Goal: Task Accomplishment & Management: Manage account settings

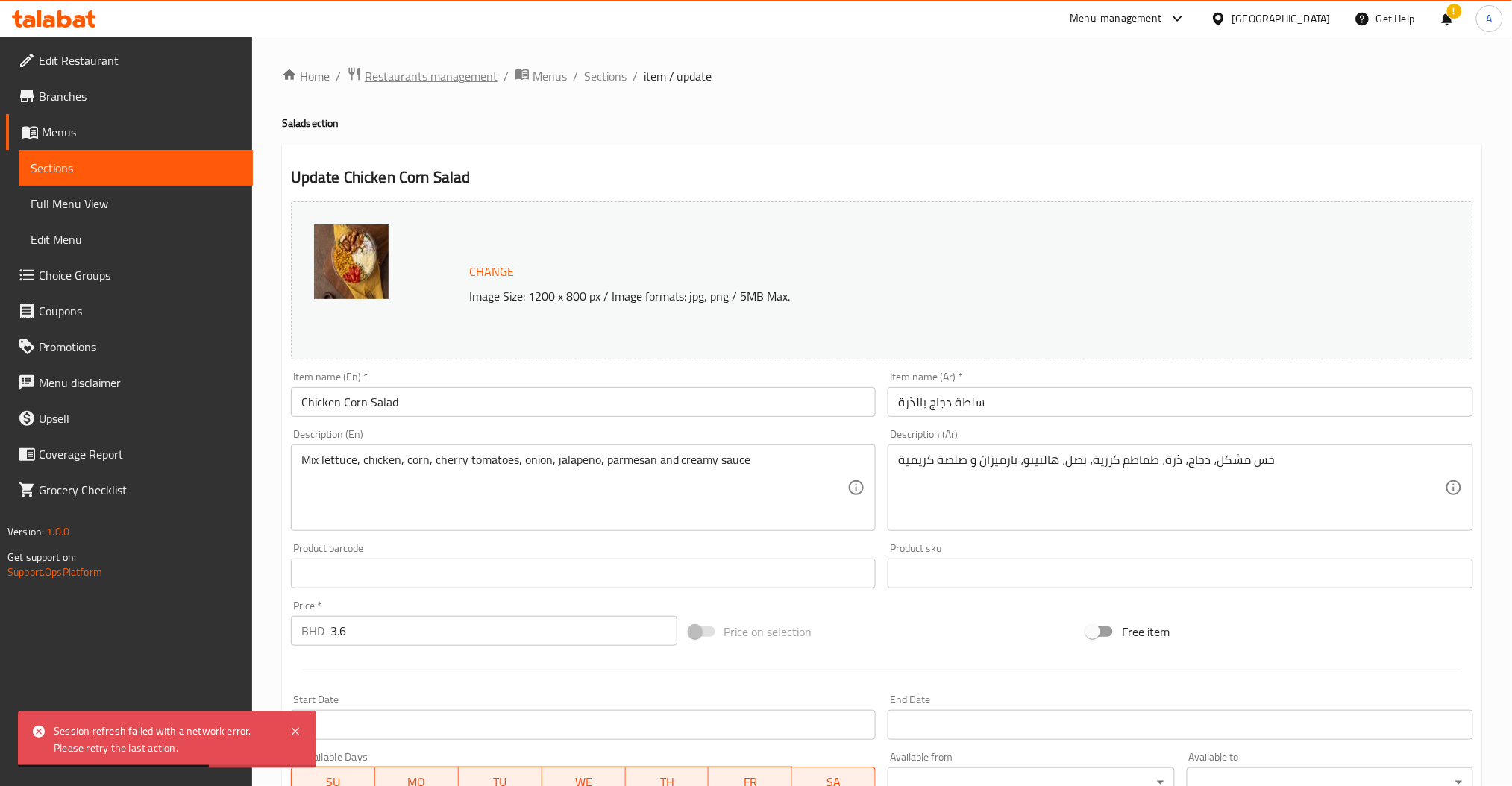
click at [448, 81] on span "Restaurants management" at bounding box center [432, 76] width 133 height 18
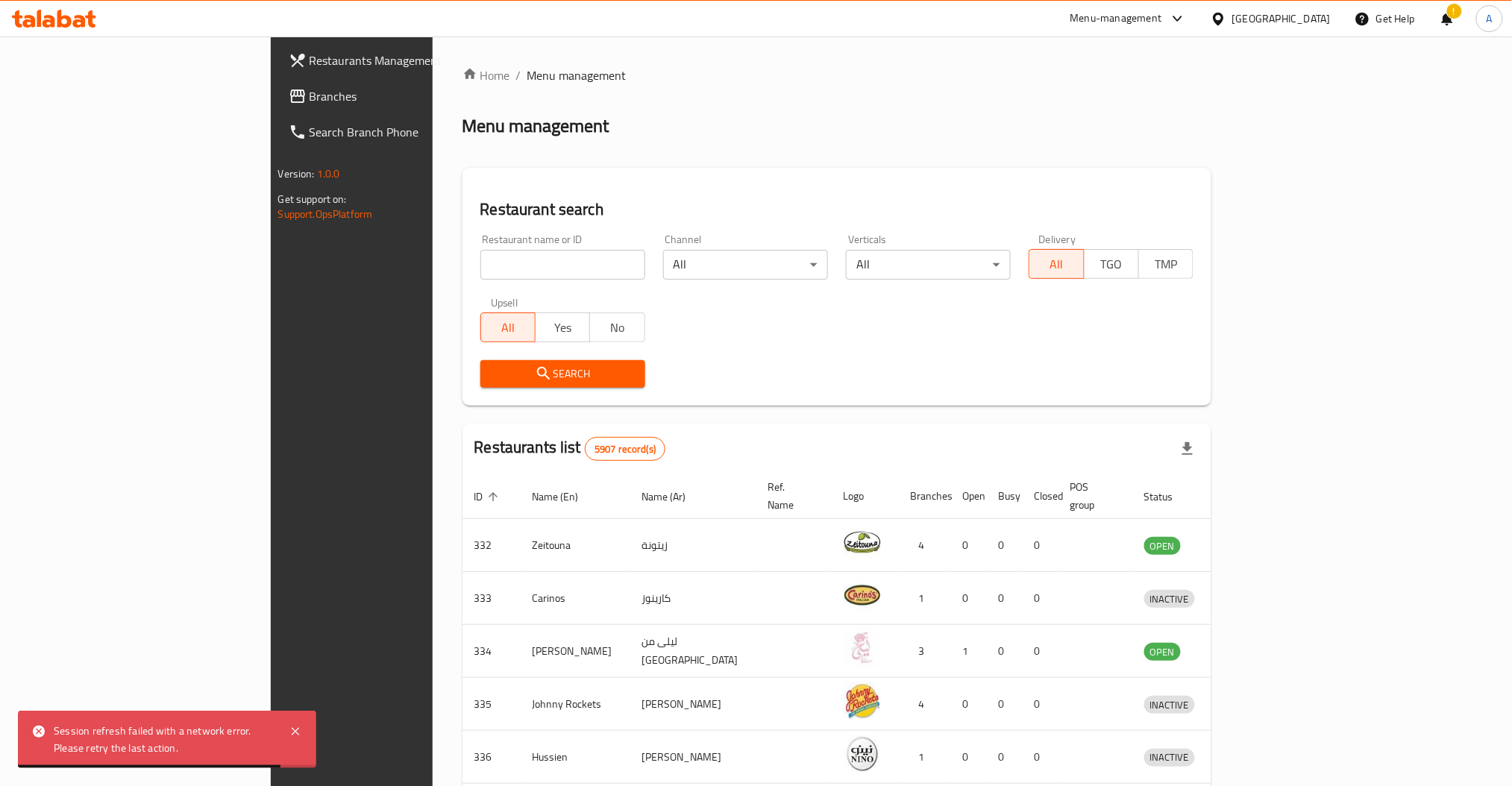
click at [480, 271] on input "search" at bounding box center [563, 265] width 165 height 29
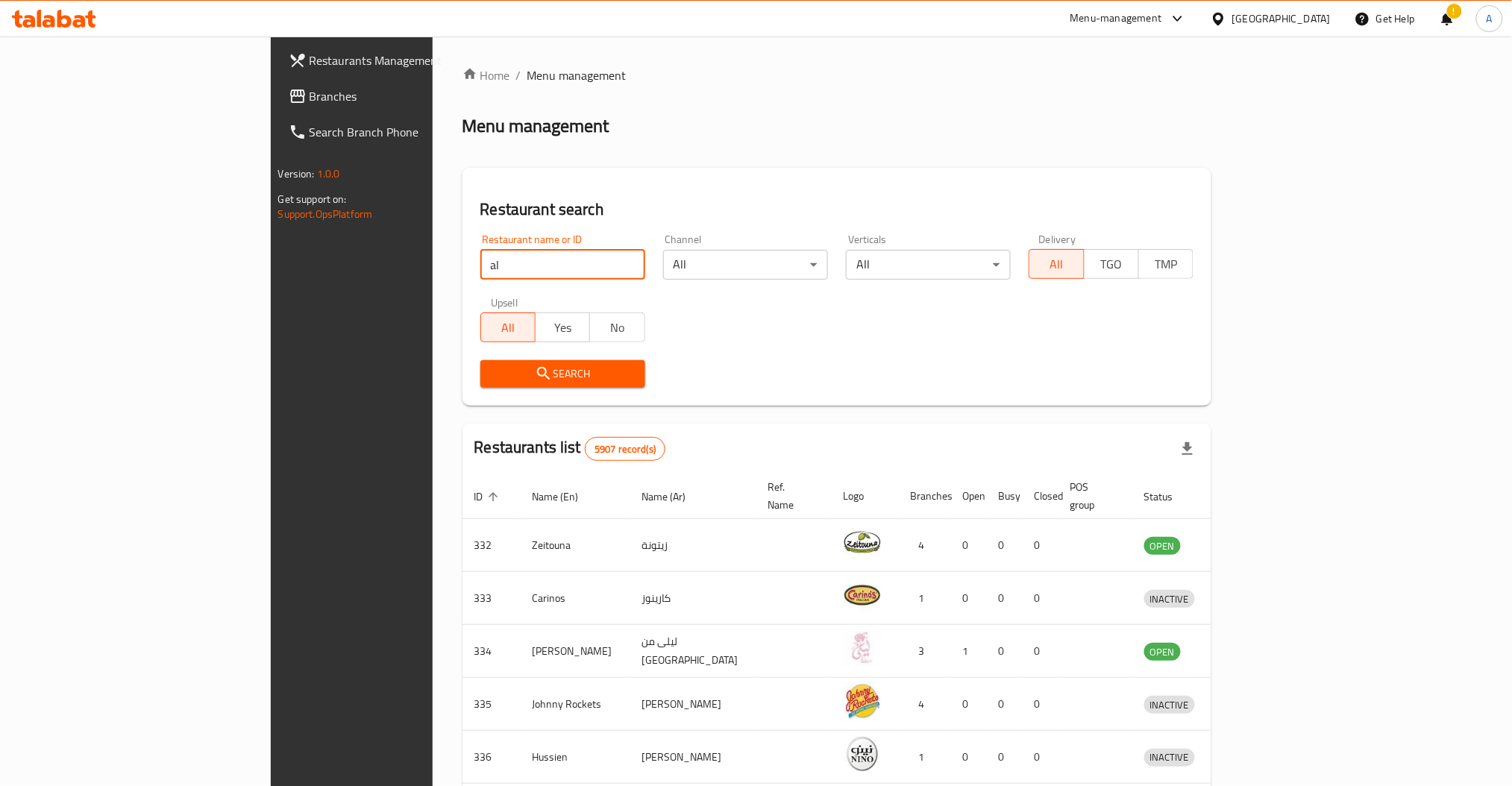
type input "a"
click at [78, 6] on div at bounding box center [54, 18] width 108 height 29
click at [72, 11] on icon at bounding box center [54, 19] width 84 height 18
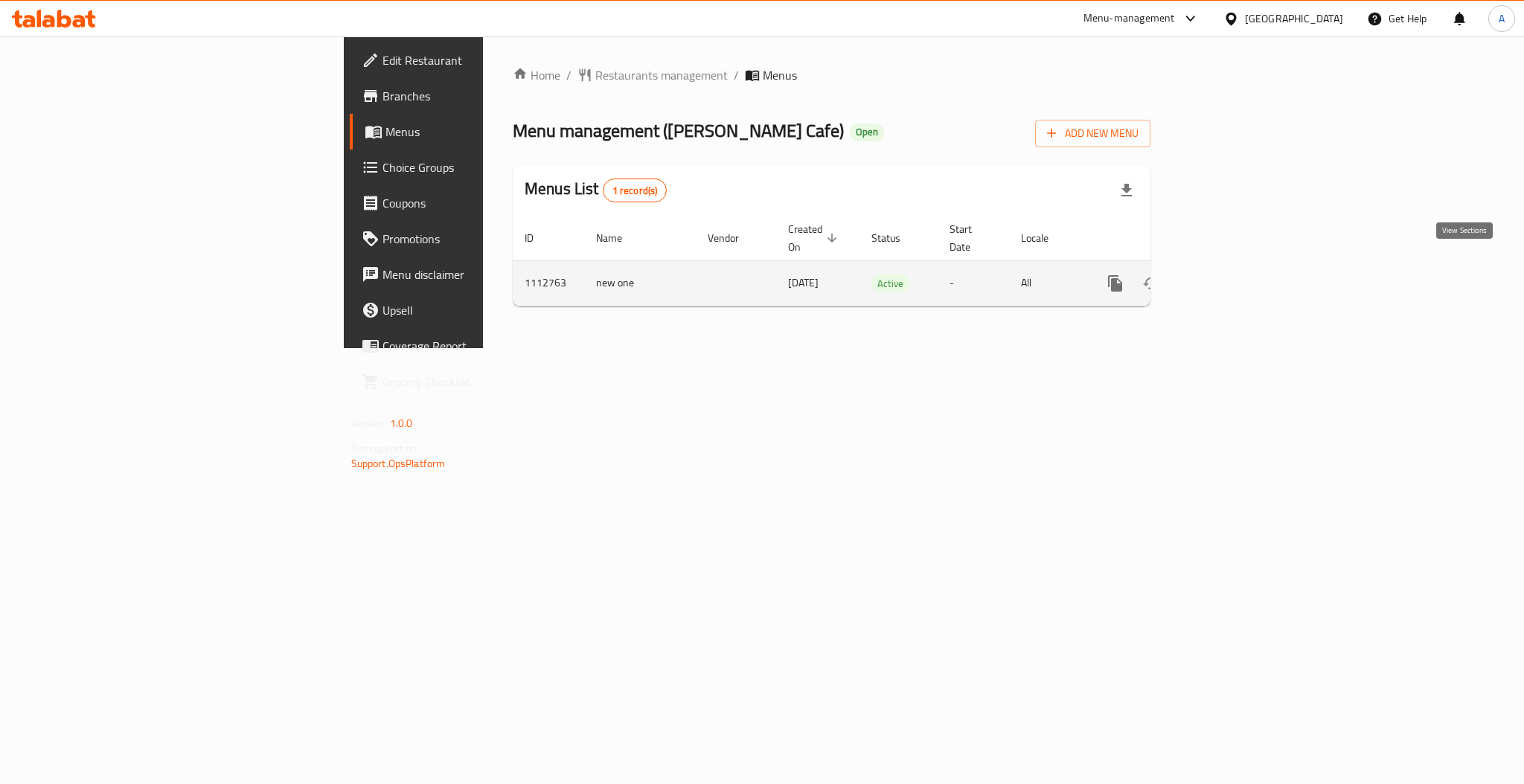
click at [1241, 266] on link "enhanced table" at bounding box center [1222, 283] width 35 height 35
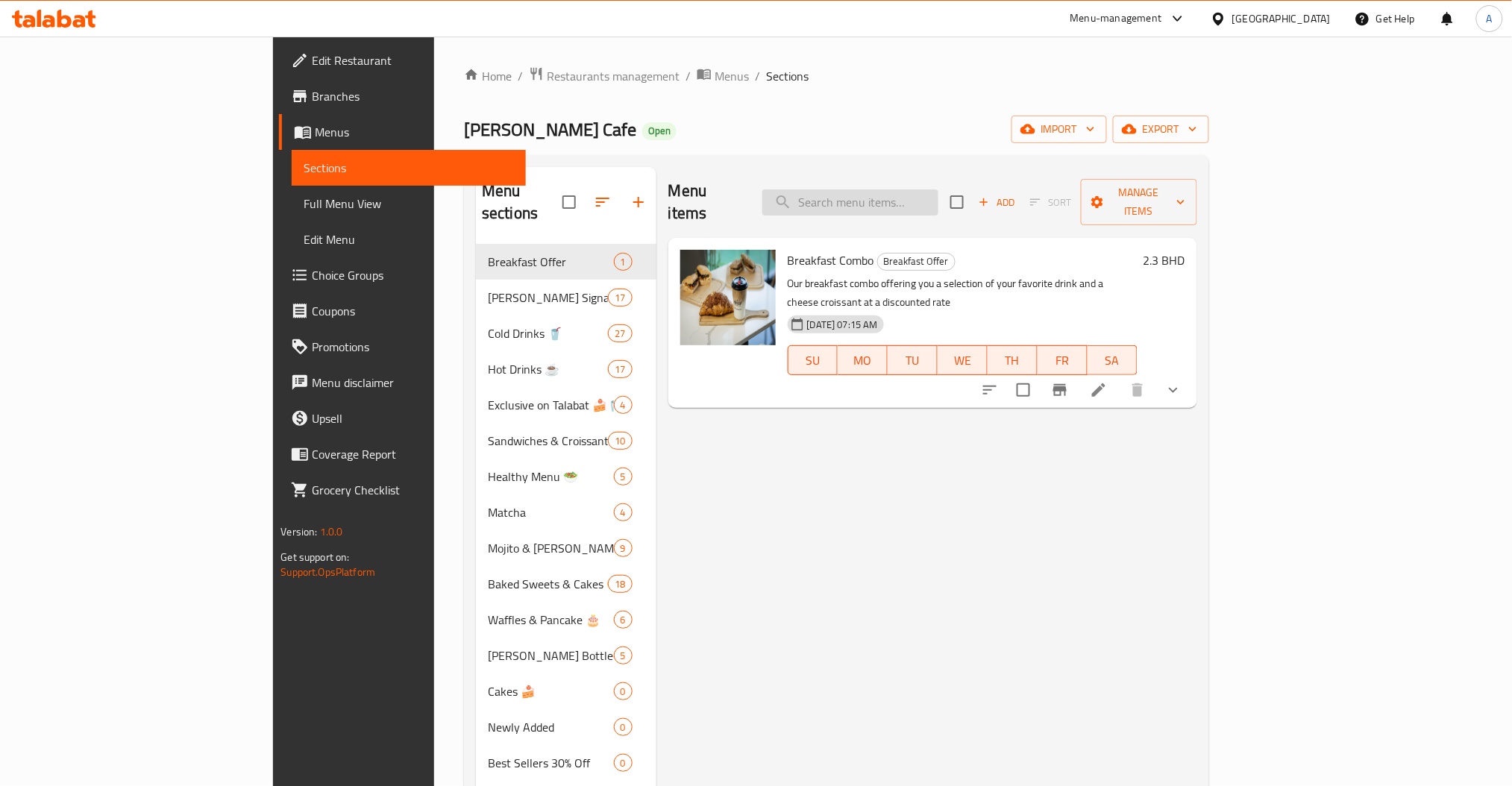
click at [917, 190] on input "search" at bounding box center [850, 202] width 176 height 26
click at [939, 190] on input "search" at bounding box center [850, 202] width 176 height 26
paste input "San sebastian cheesecake Strawberry cheesecake Blueberry cheesecake Chocolate c…"
type input "San sebastian cheesecake Strawberry cheesecake Blueberry cheesecake Chocolate c…"
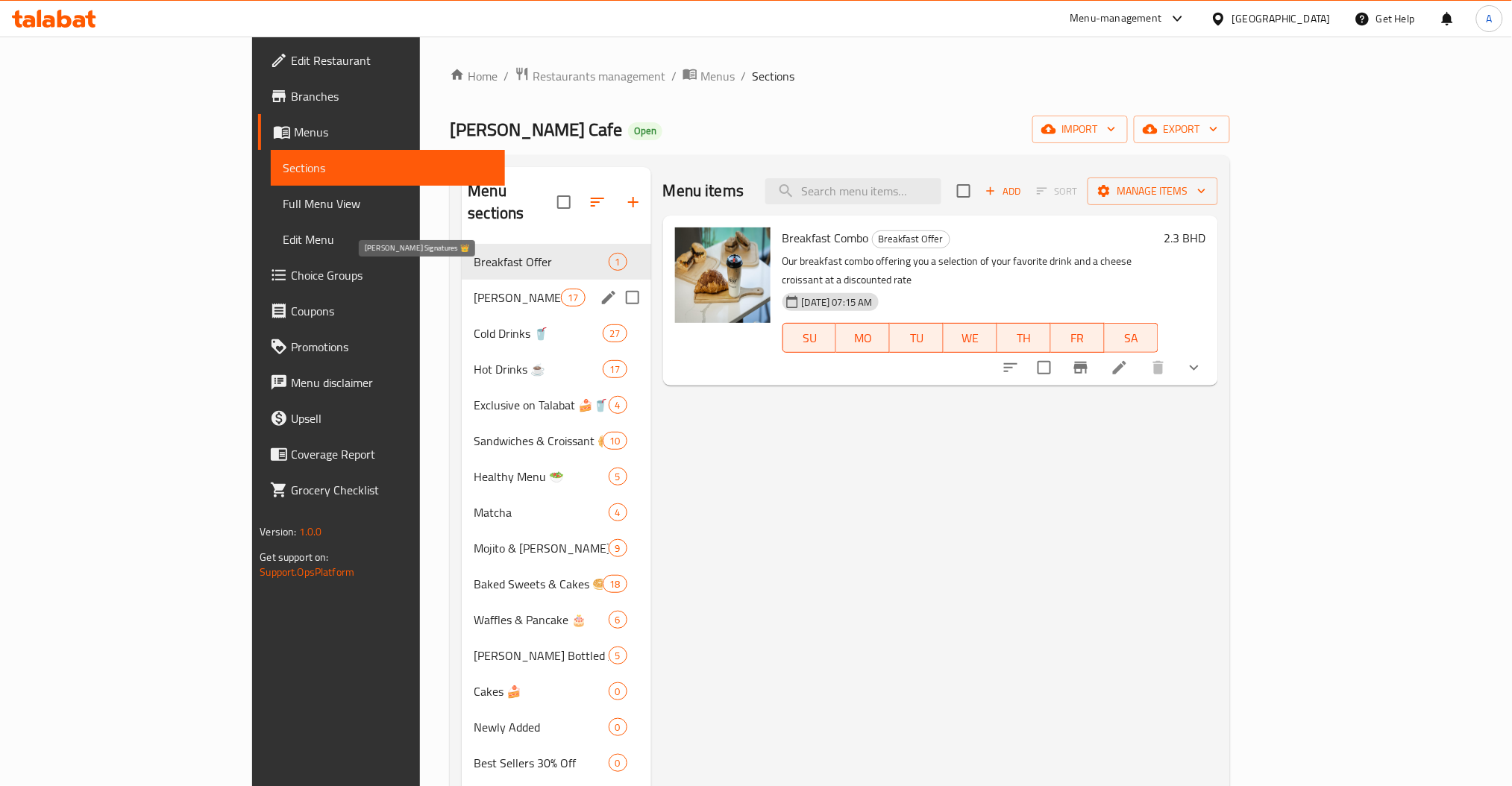
click at [474, 289] on span "[PERSON_NAME] Signatures 👑" at bounding box center [517, 297] width 88 height 18
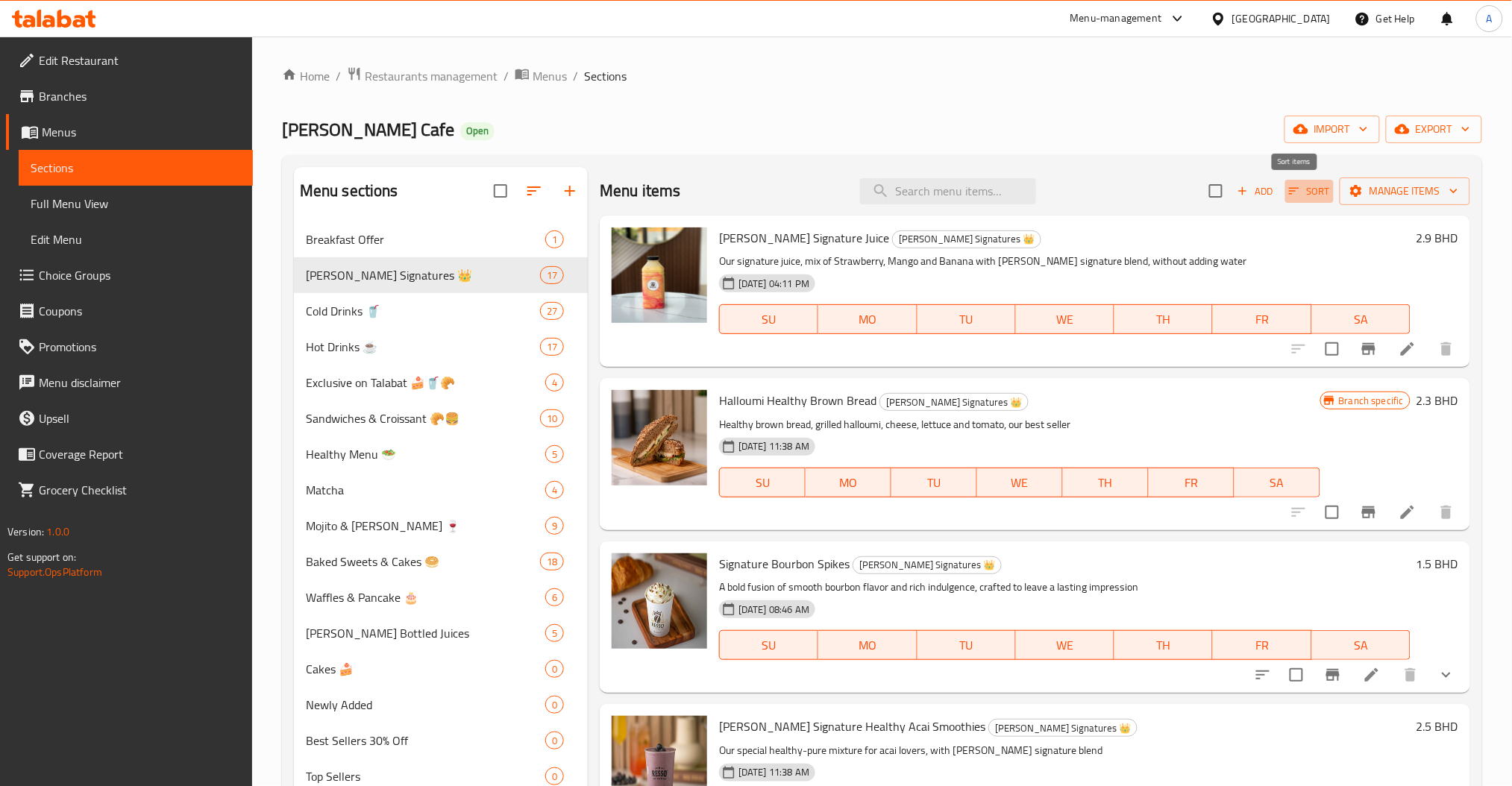
click at [1310, 196] on span "Sort" at bounding box center [1310, 191] width 41 height 17
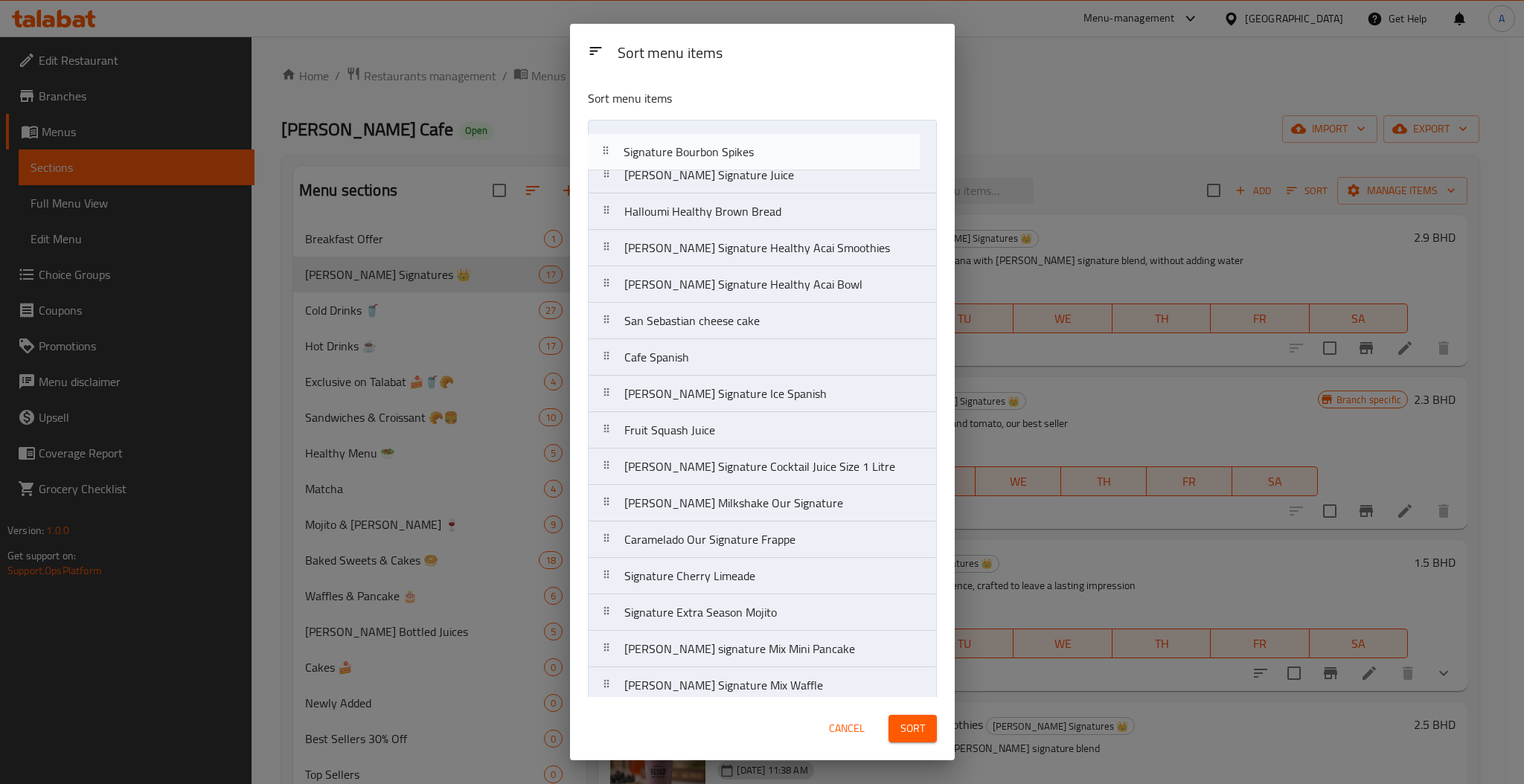
drag, startPoint x: 620, startPoint y: 213, endPoint x: 620, endPoint y: 144, distance: 69.0
click at [620, 144] on nav "[PERSON_NAME] Signature Juice Halloumi Healthy Brown Bread Signature Bourbon Sp…" at bounding box center [762, 430] width 349 height 621
drag, startPoint x: 626, startPoint y: 283, endPoint x: 639, endPoint y: 171, distance: 112.8
click at [639, 171] on nav "Signature Bourbon Spikes [PERSON_NAME] Signature Juice Halloumi Healthy Brown B…" at bounding box center [762, 430] width 349 height 621
drag, startPoint x: 613, startPoint y: 354, endPoint x: 618, endPoint y: 135, distance: 219.1
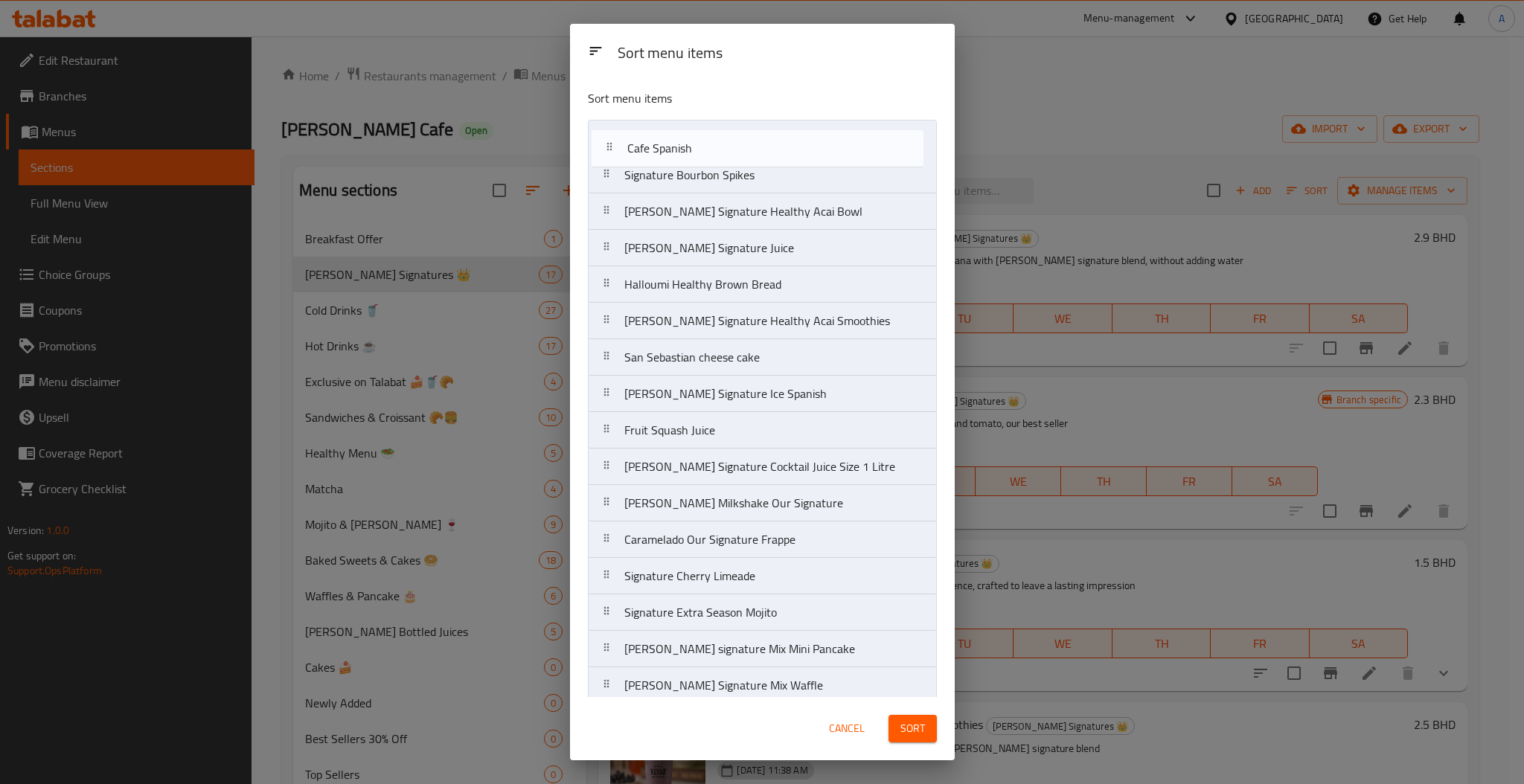
click at [618, 135] on nav "Signature Bourbon Spikes [PERSON_NAME] Signature Healthy Acai Bowl [PERSON_NAME…" at bounding box center [762, 430] width 349 height 621
drag, startPoint x: 600, startPoint y: 403, endPoint x: 624, endPoint y: 139, distance: 265.1
click at [624, 142] on nav "Cafe Spanish Signature Bourbon Spikes [PERSON_NAME] Signature Healthy Acai Bowl…" at bounding box center [762, 430] width 349 height 621
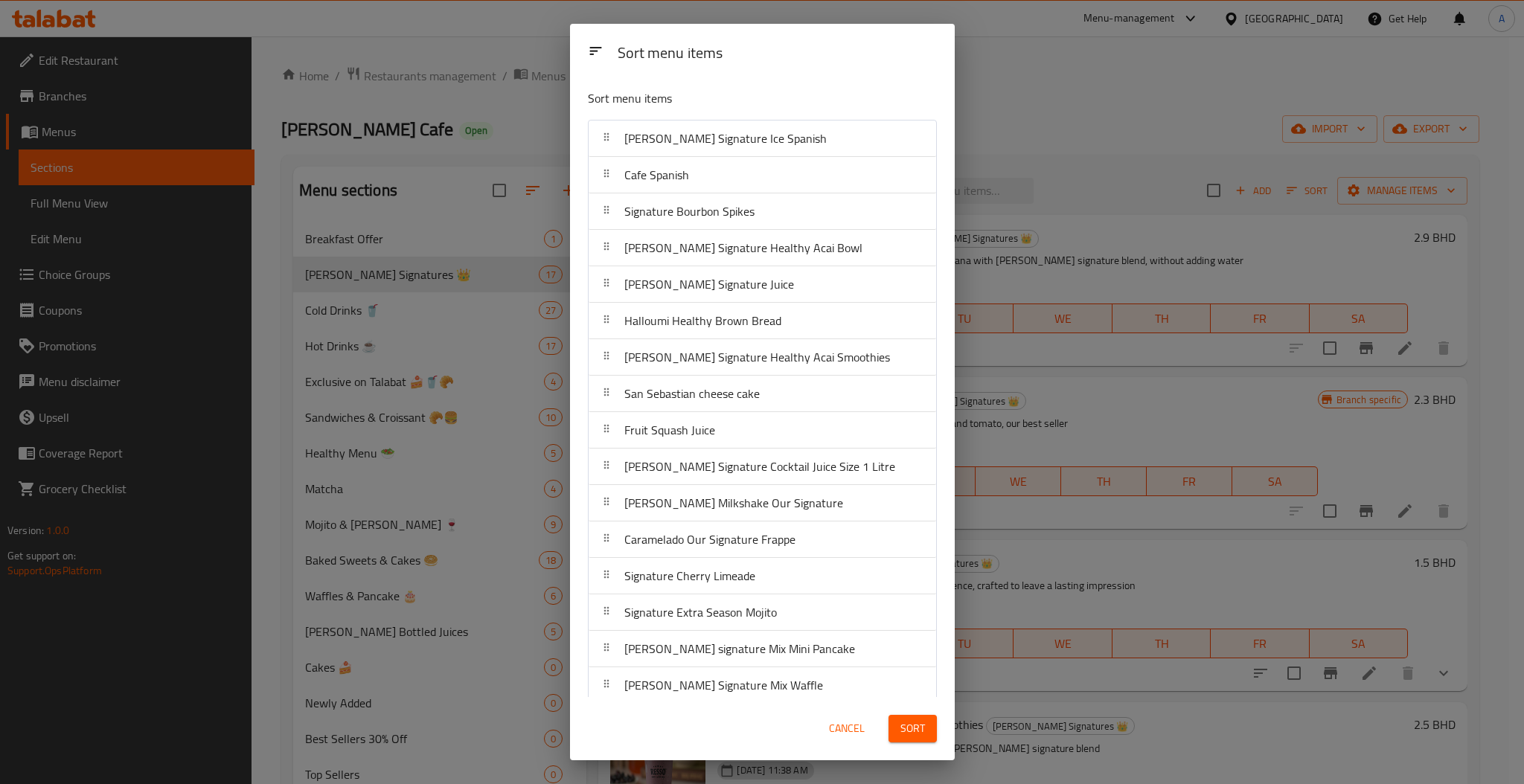
click at [924, 728] on button "Sort" at bounding box center [913, 729] width 49 height 28
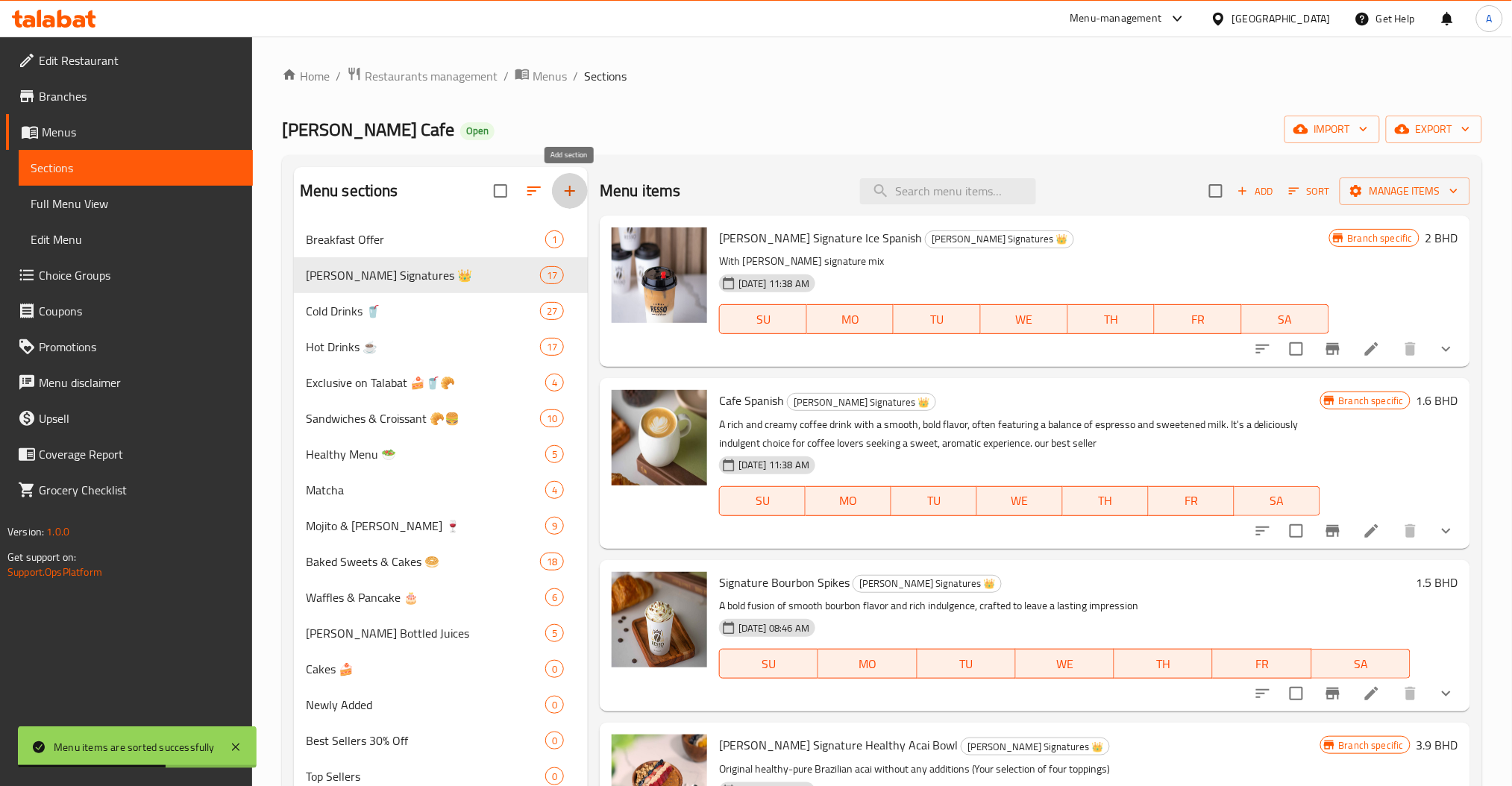
click at [557, 190] on button "button" at bounding box center [570, 190] width 35 height 35
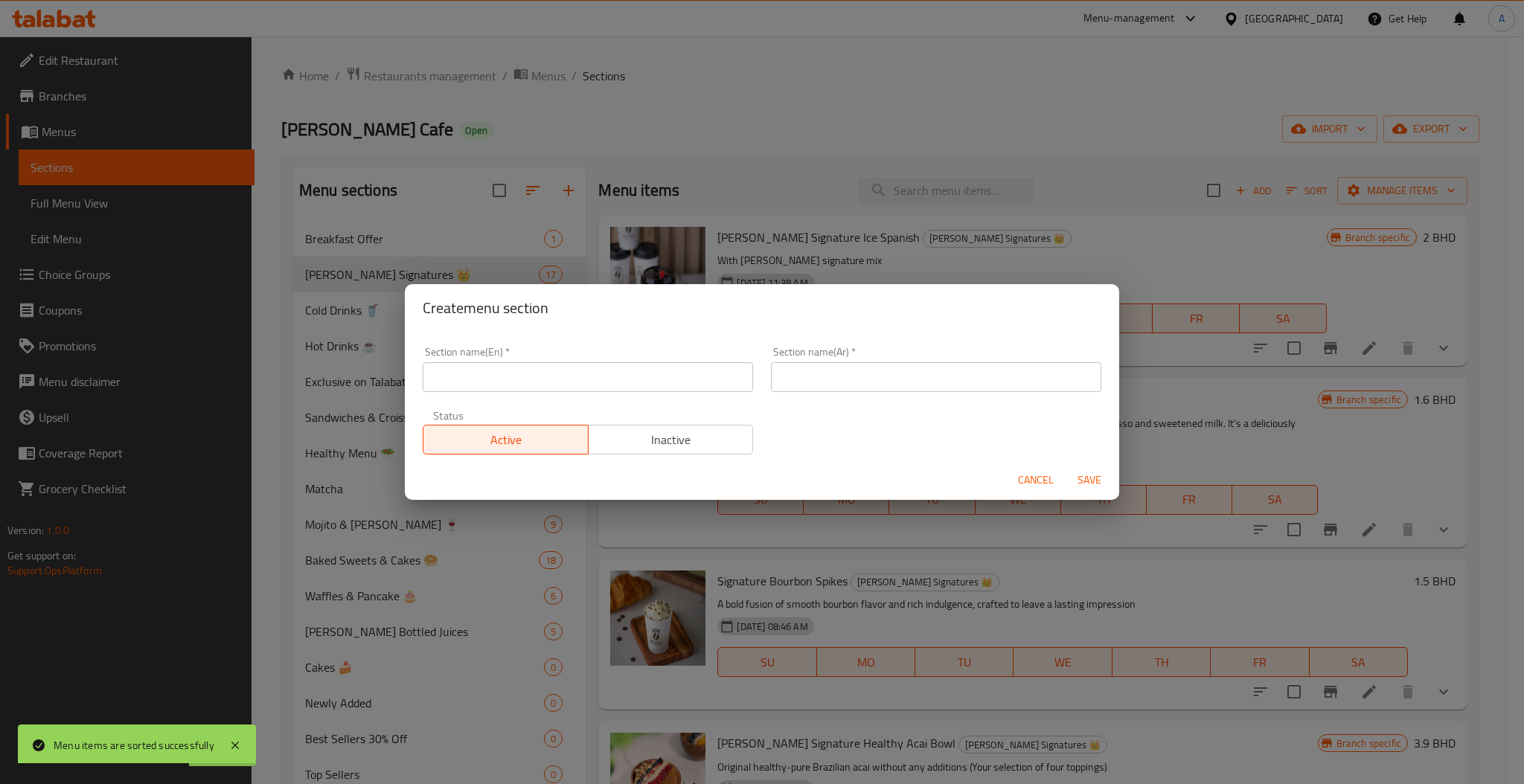
click at [601, 389] on input "text" at bounding box center [588, 376] width 330 height 29
click at [1037, 480] on span "Cancel" at bounding box center [1036, 480] width 35 height 18
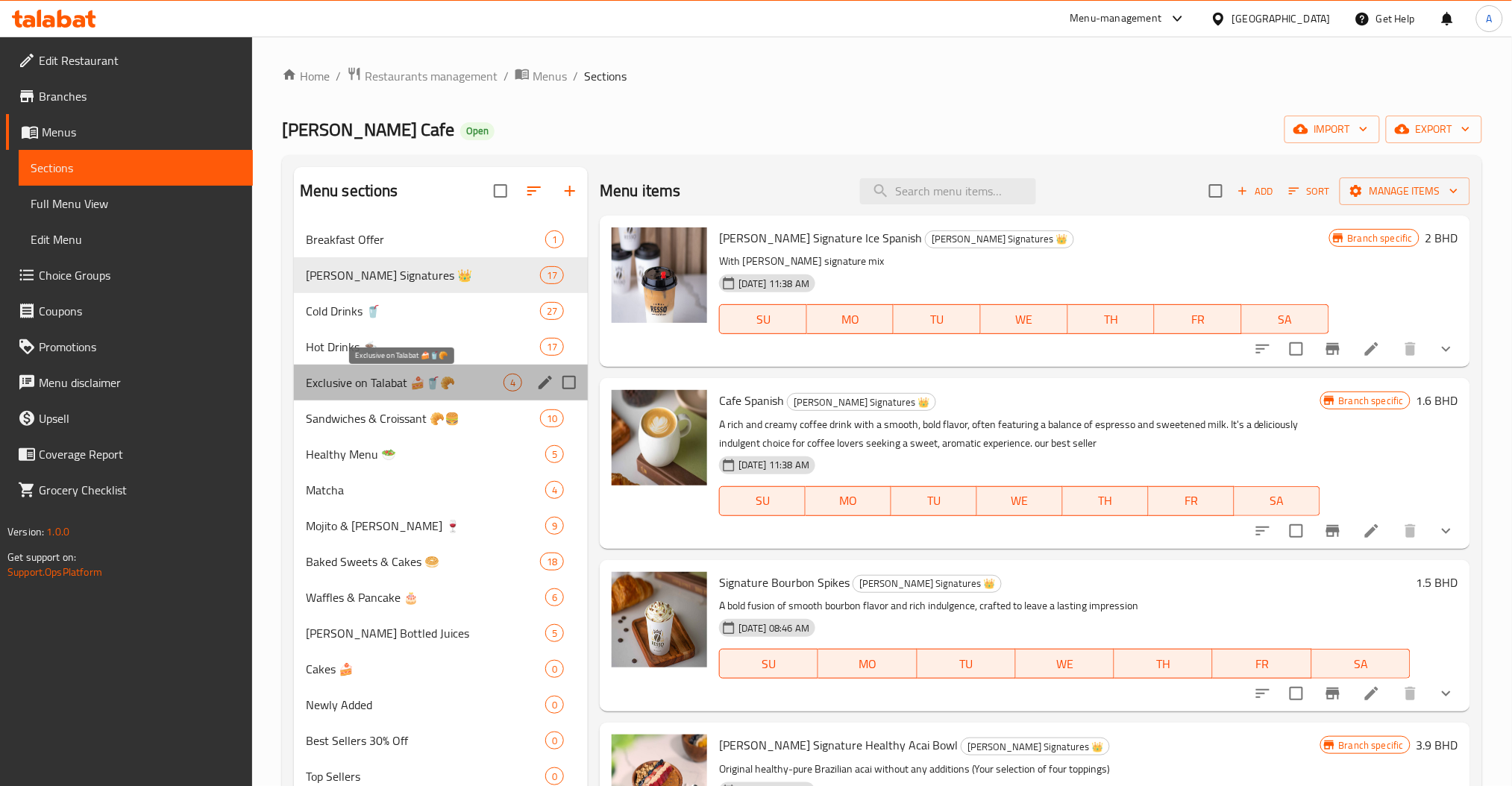
click at [480, 379] on span "Exclusive on Talabat 🍰🥤🥐" at bounding box center [405, 382] width 198 height 18
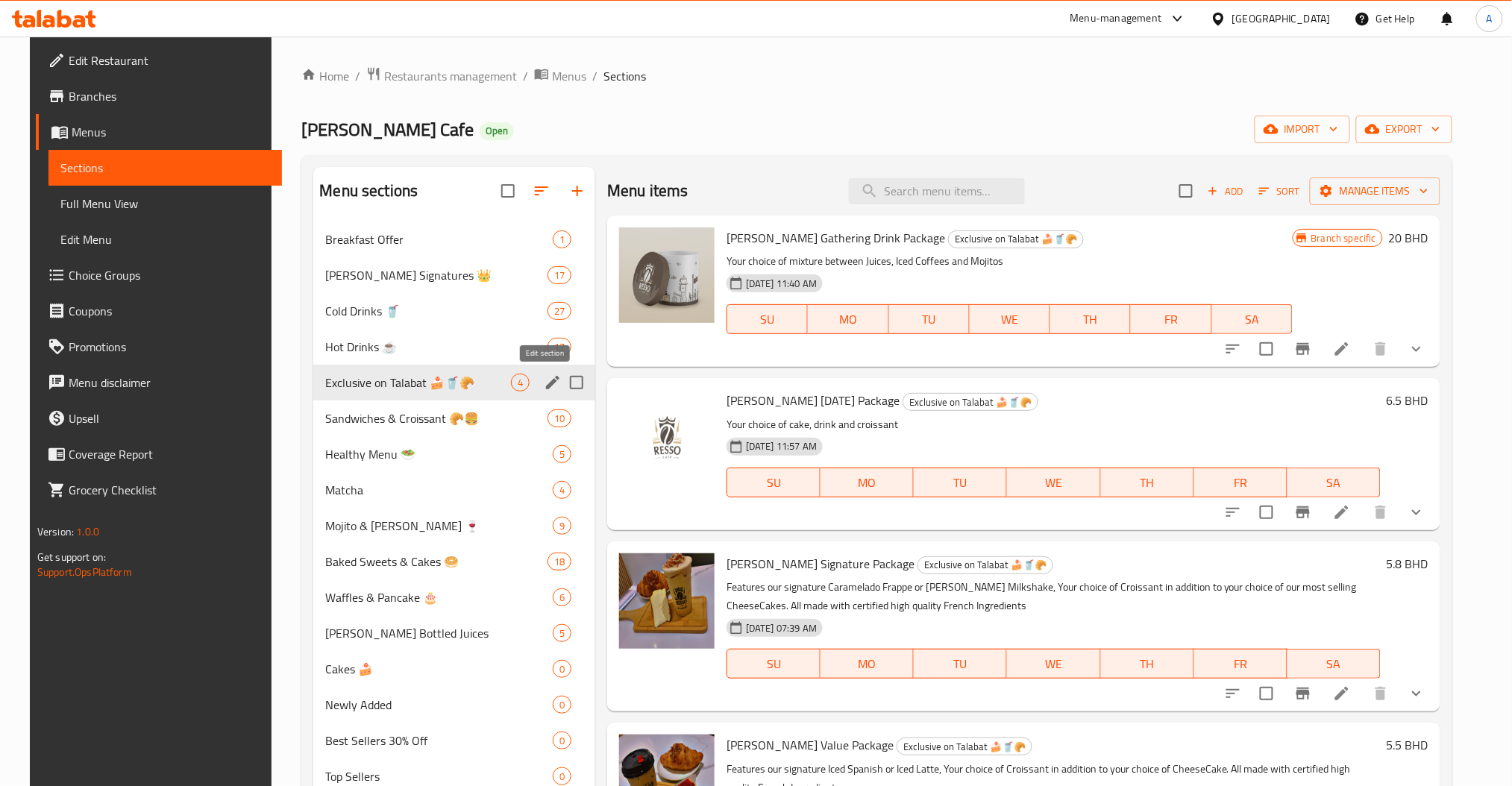
click at [544, 380] on icon "edit" at bounding box center [552, 382] width 18 height 18
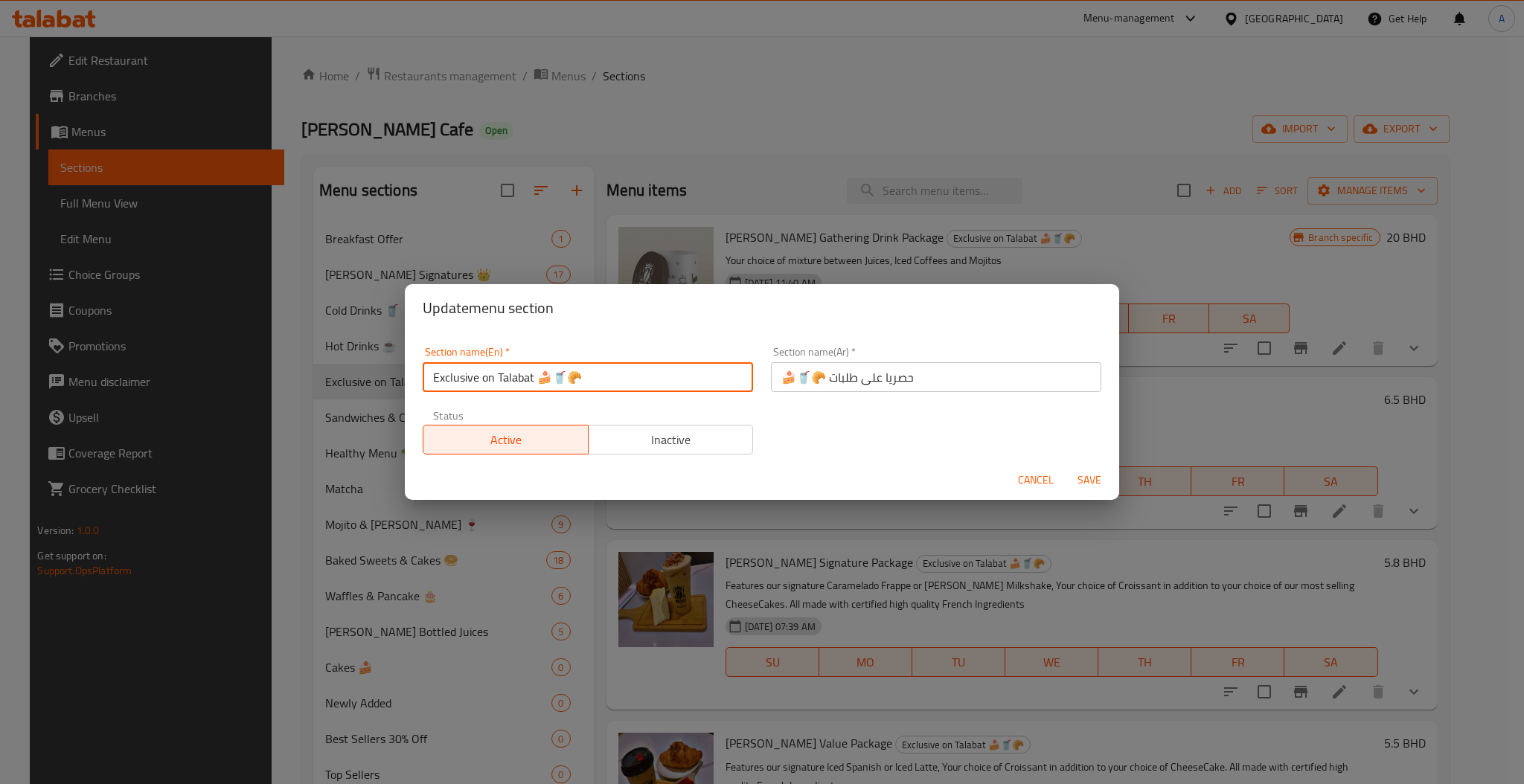
drag, startPoint x: 536, startPoint y: 376, endPoint x: 483, endPoint y: 387, distance: 54.1
click at [483, 387] on input "Exclusive on Talabat 🍰🥤🥐" at bounding box center [588, 376] width 330 height 29
type input "Exclusive Combos🍰🥤🥐"
click at [1092, 473] on div "Cancel Save" at bounding box center [762, 480] width 715 height 39
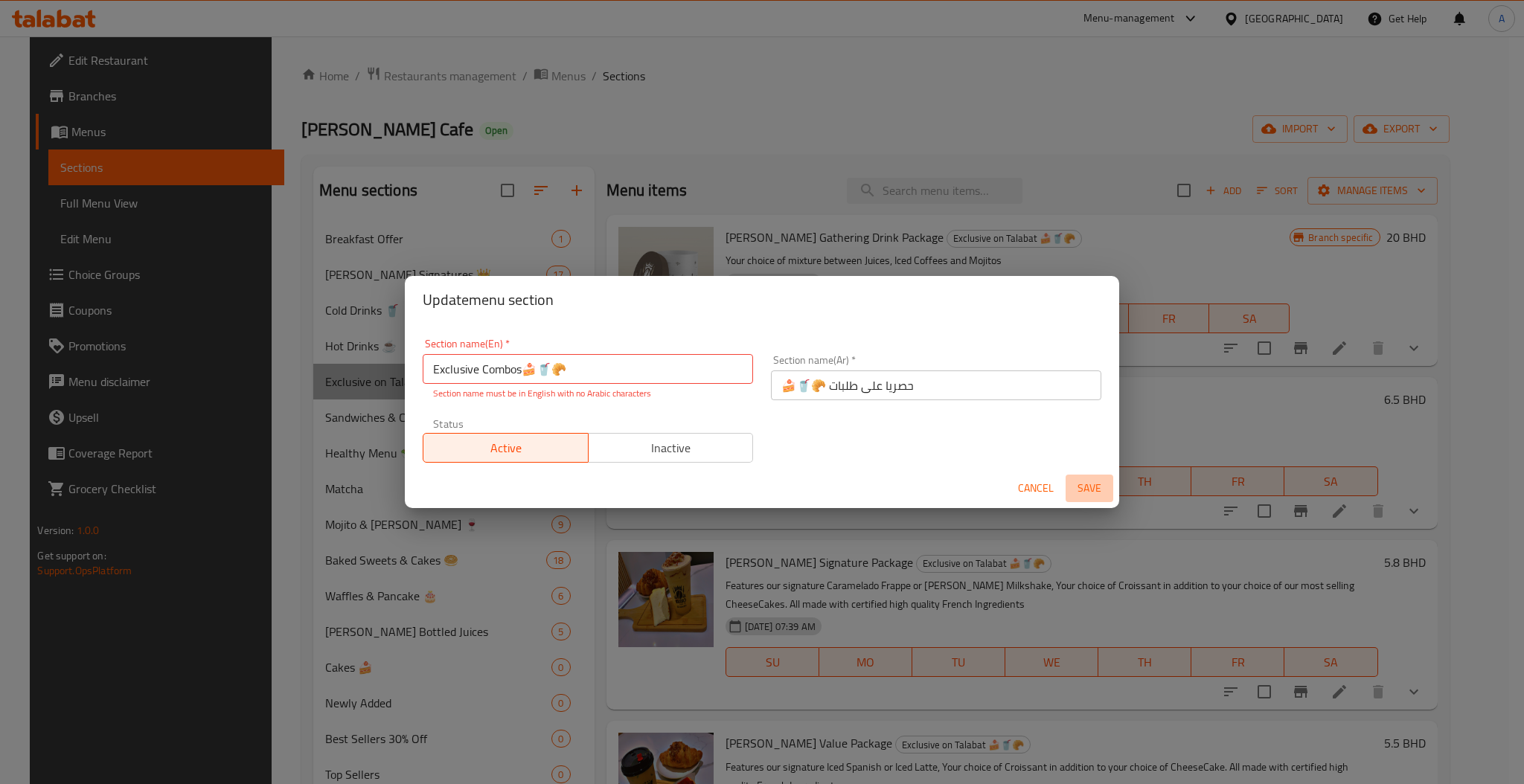
click at [1090, 483] on span "Save" at bounding box center [1089, 488] width 35 height 18
click at [1026, 487] on span "Cancel" at bounding box center [1036, 488] width 35 height 18
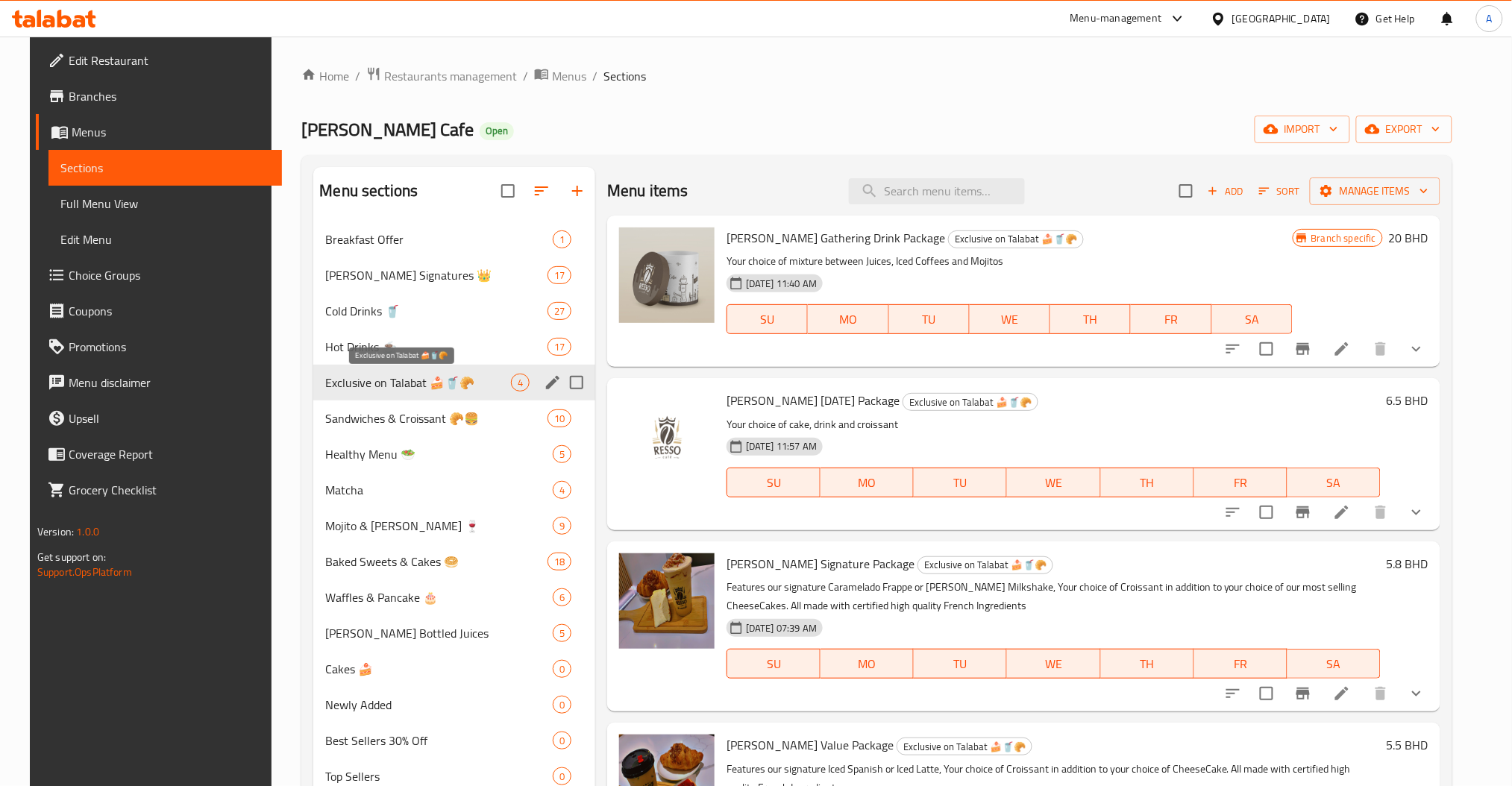
click at [421, 377] on span "Exclusive on Talabat 🍰🥤🥐" at bounding box center [418, 382] width 185 height 18
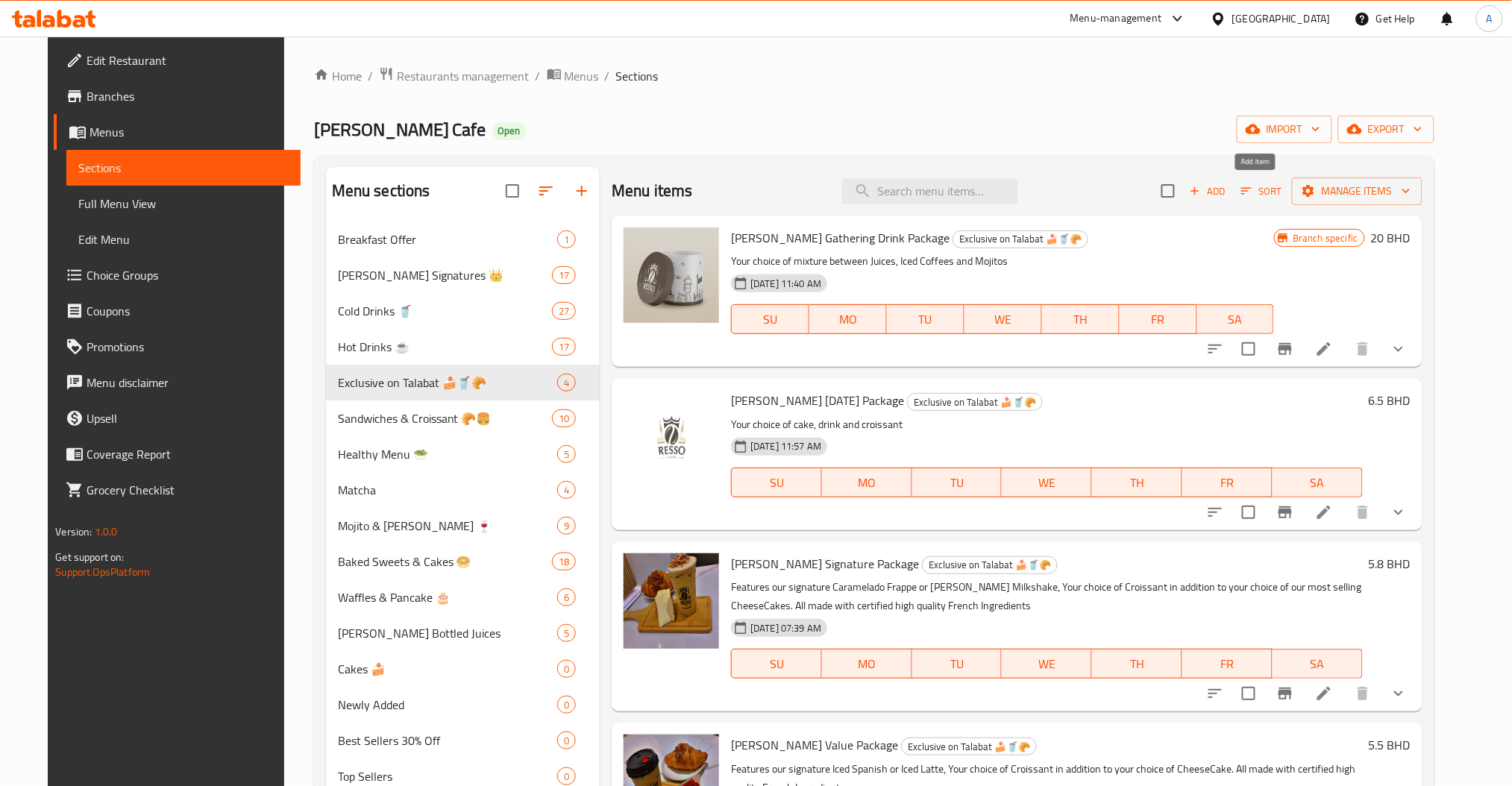
click at [1228, 194] on span "Add" at bounding box center [1208, 191] width 40 height 17
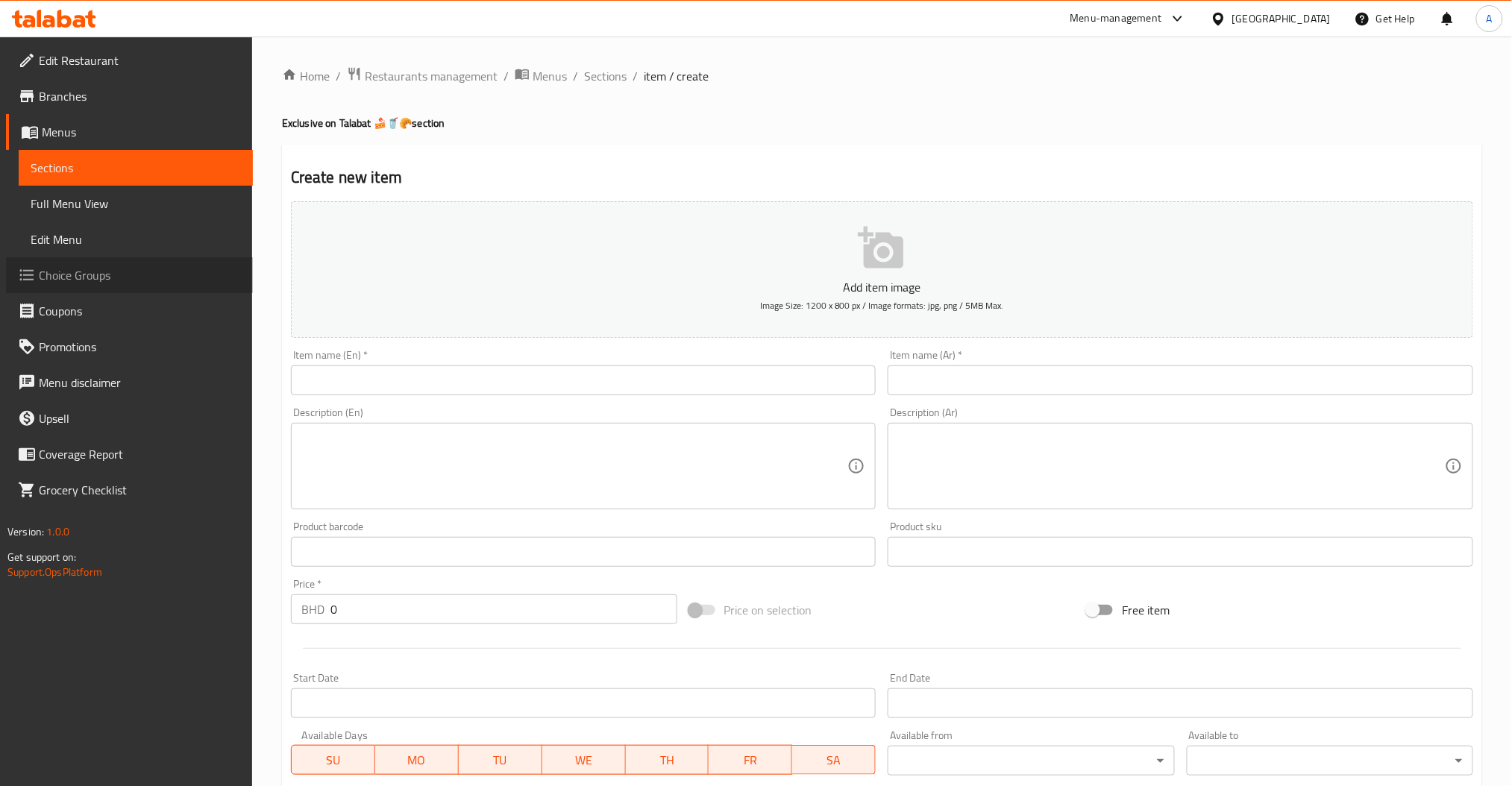
click at [123, 279] on span "Choice Groups" at bounding box center [140, 275] width 202 height 18
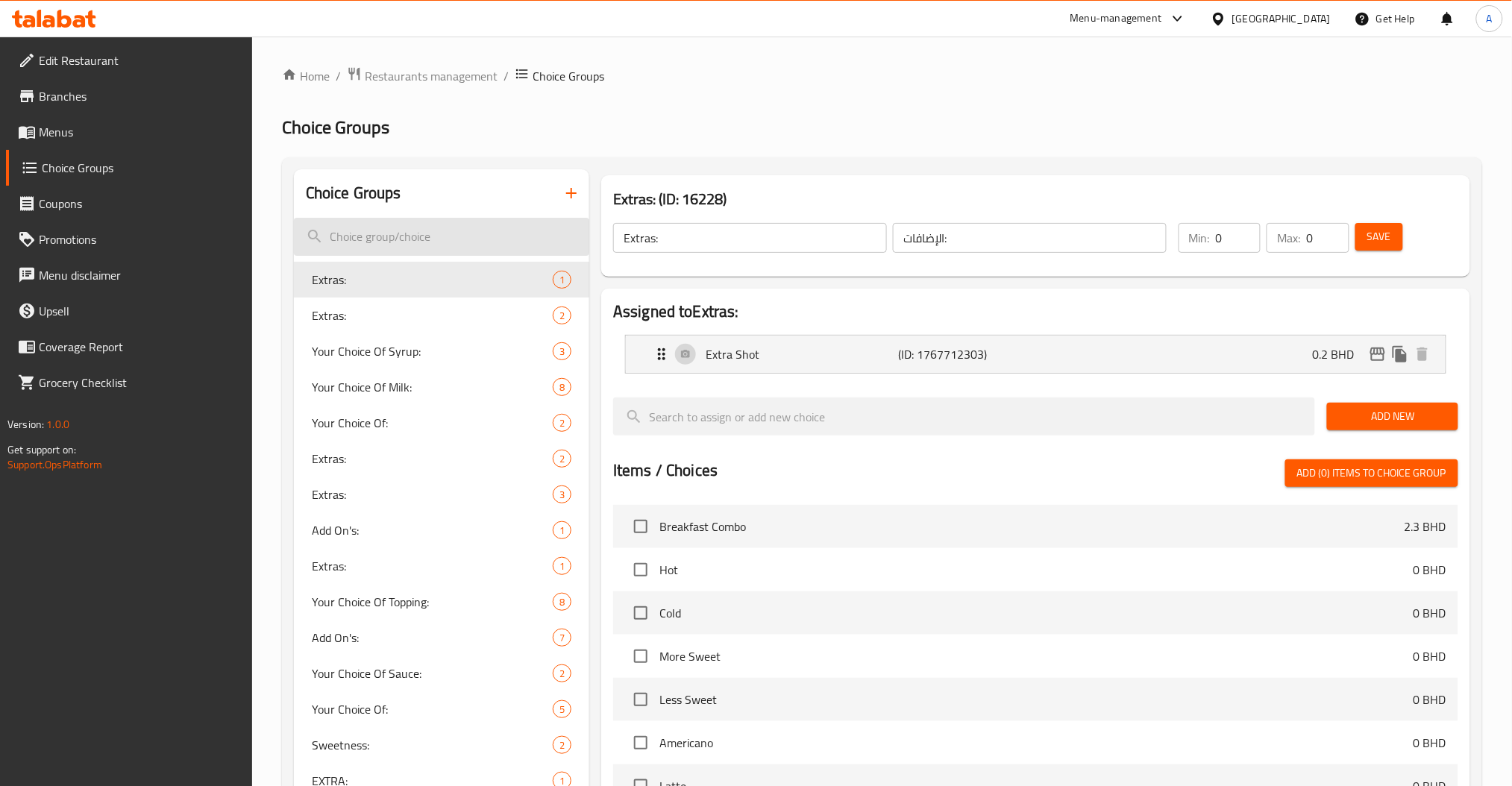
click at [401, 242] on input "search" at bounding box center [442, 236] width 296 height 38
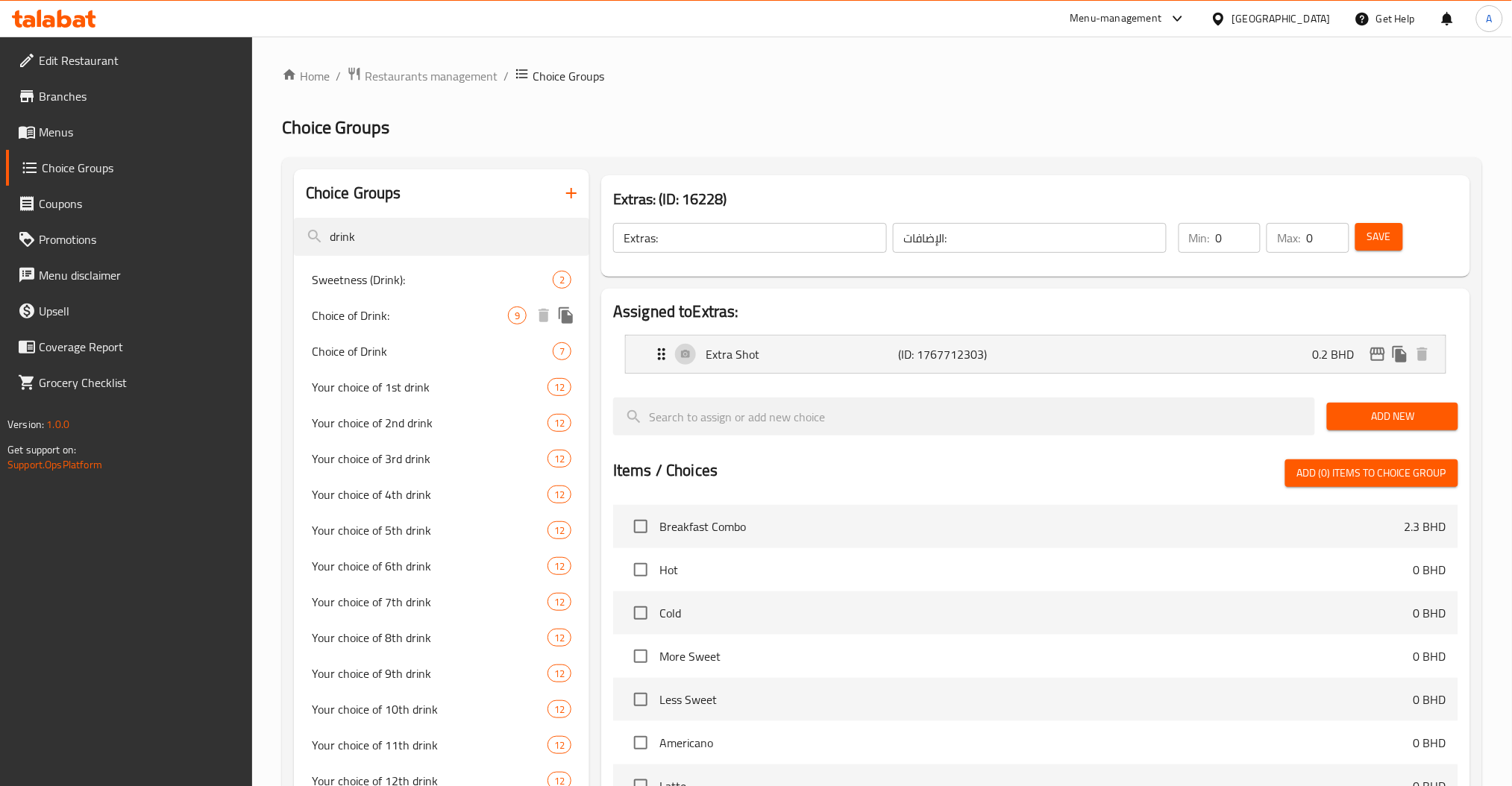
type input "drink"
click at [401, 315] on span "Choice of Drink:" at bounding box center [410, 315] width 196 height 18
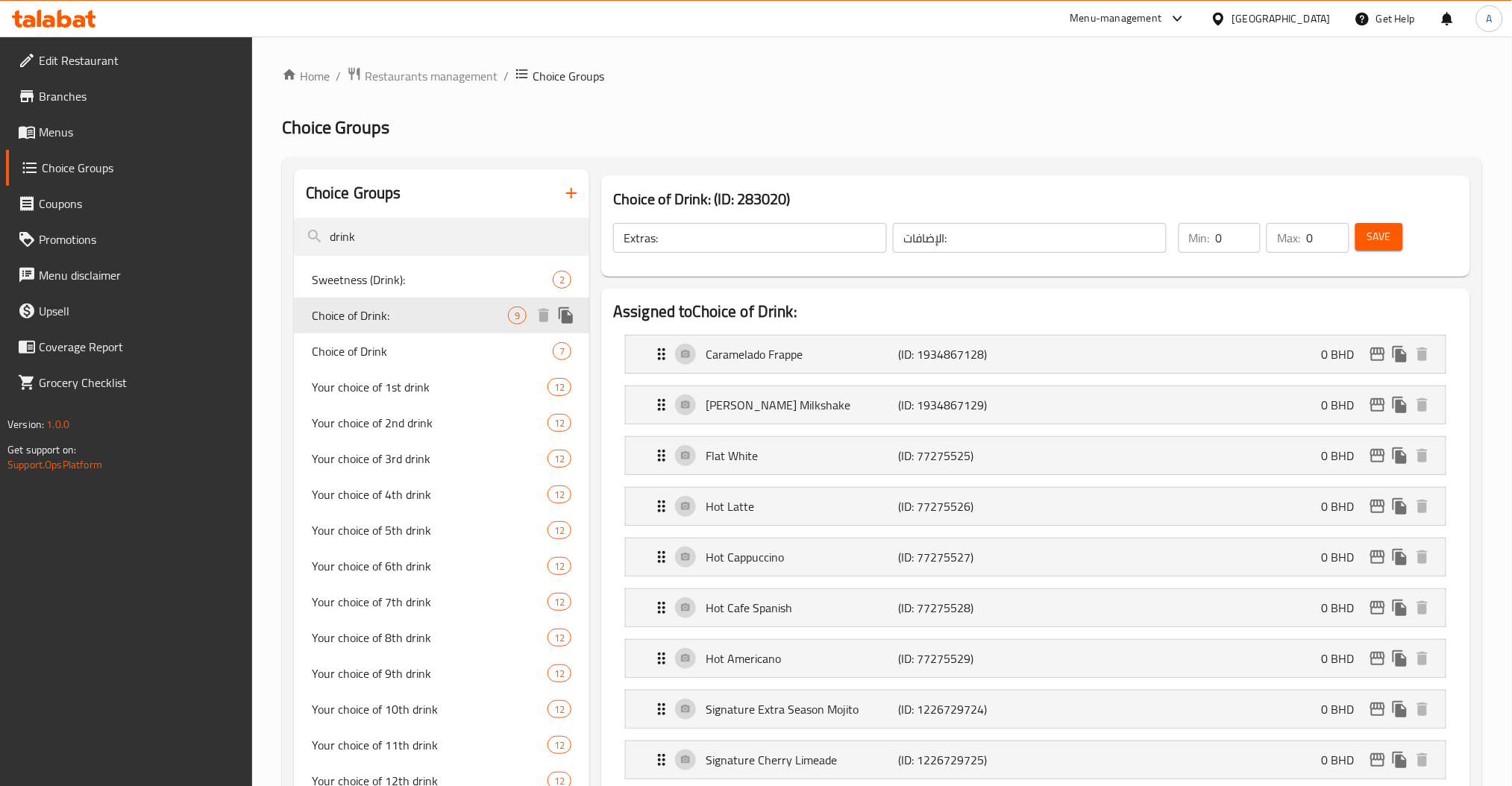
type input "Choice of Drink:"
type input "اختيار المشروب:"
type input "1"
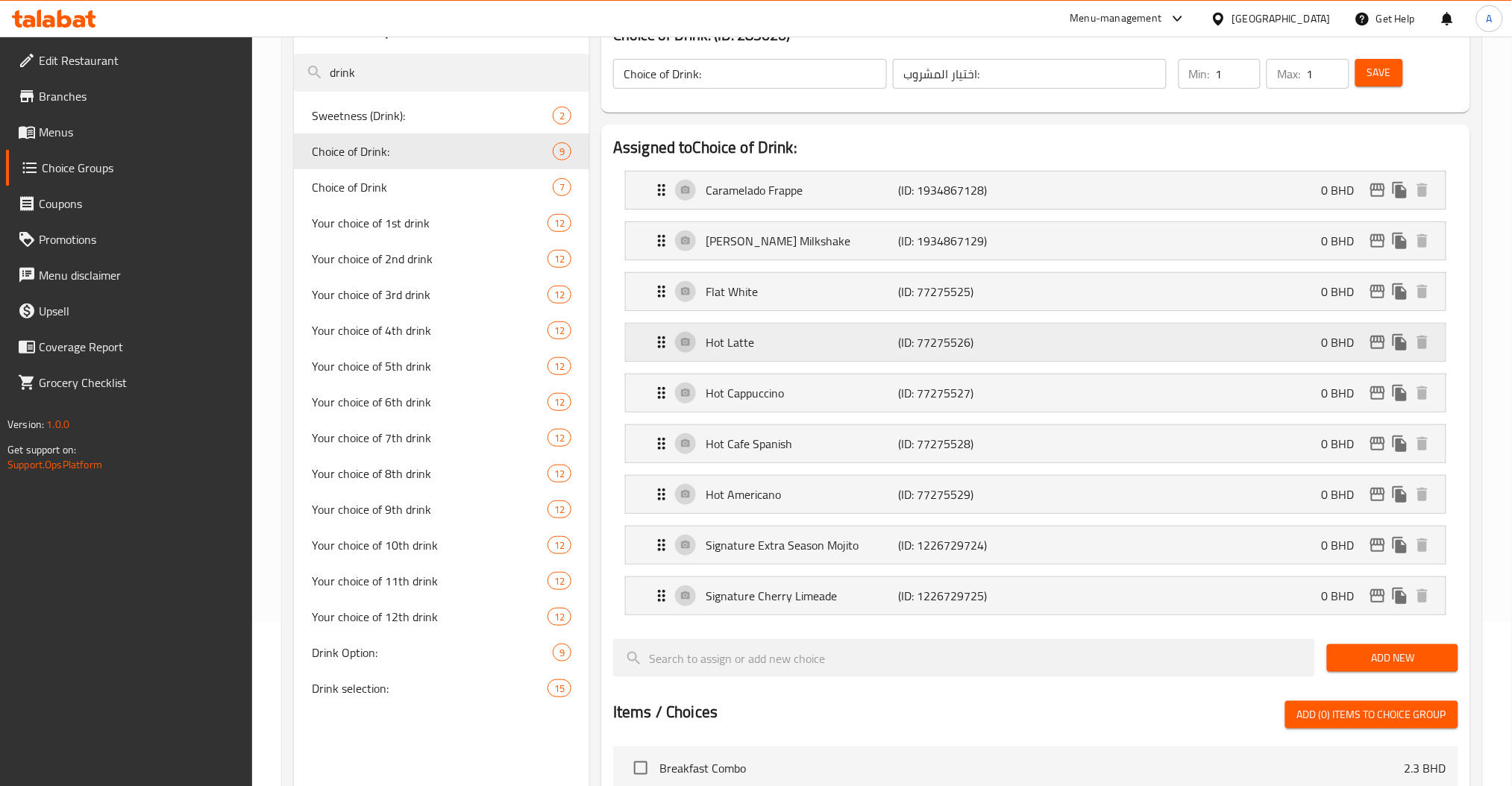
scroll to position [198, 0]
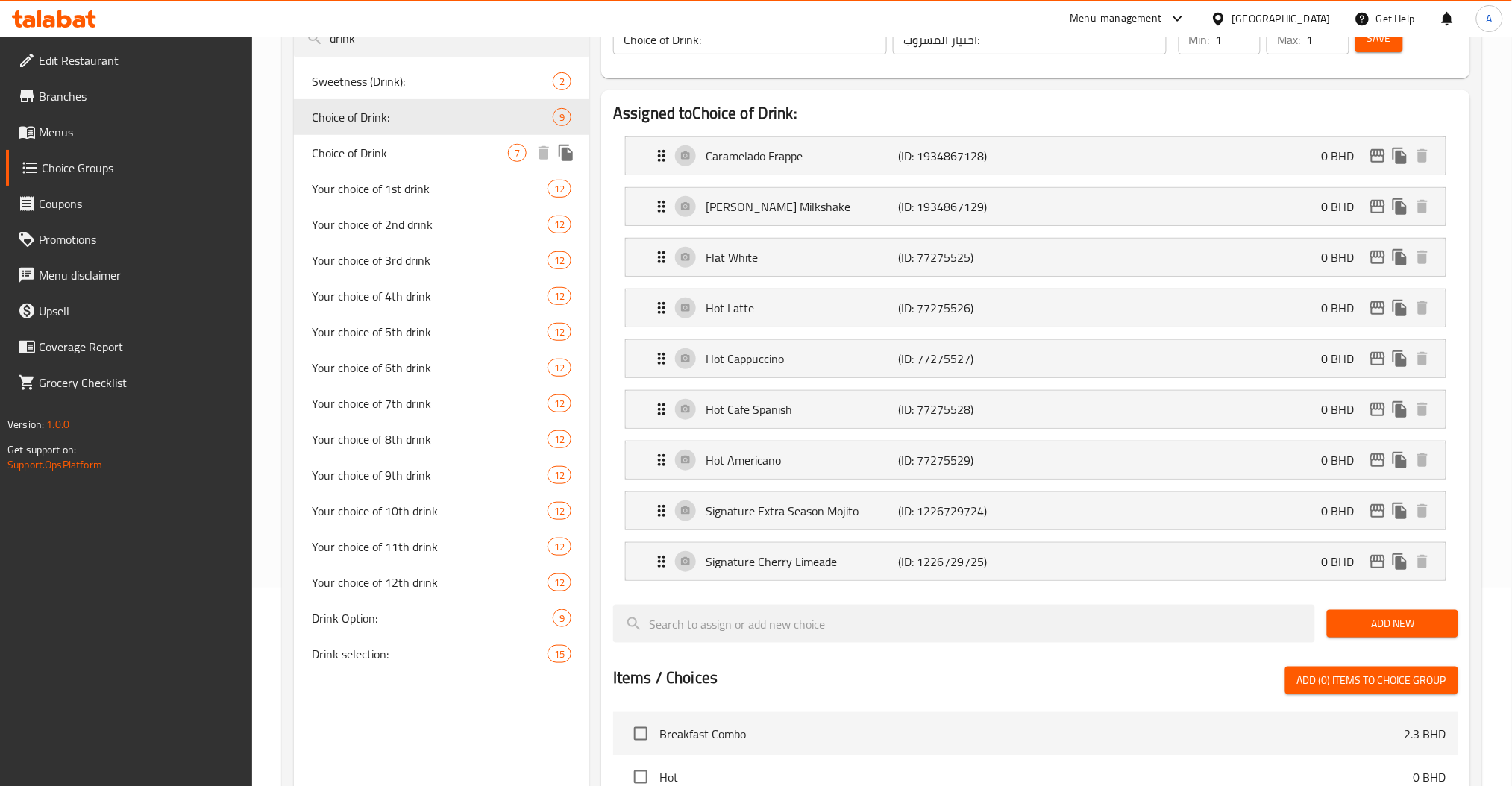
click at [372, 149] on span "Choice of Drink" at bounding box center [410, 152] width 196 height 18
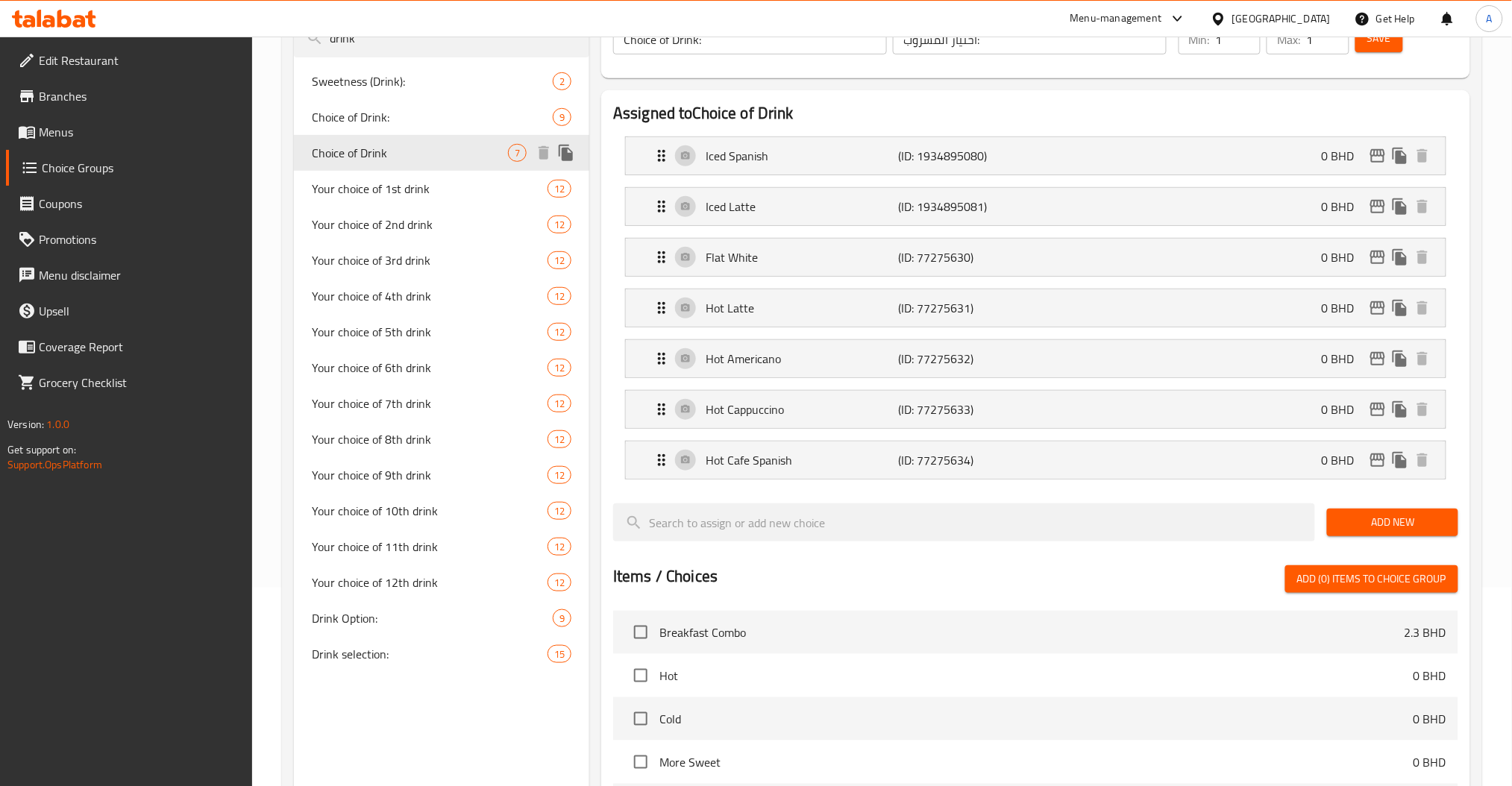
type input "Choice of Drink"
type input "اختيار المشروب"
click at [450, 182] on span "Your choice of 1st drink" at bounding box center [407, 188] width 191 height 18
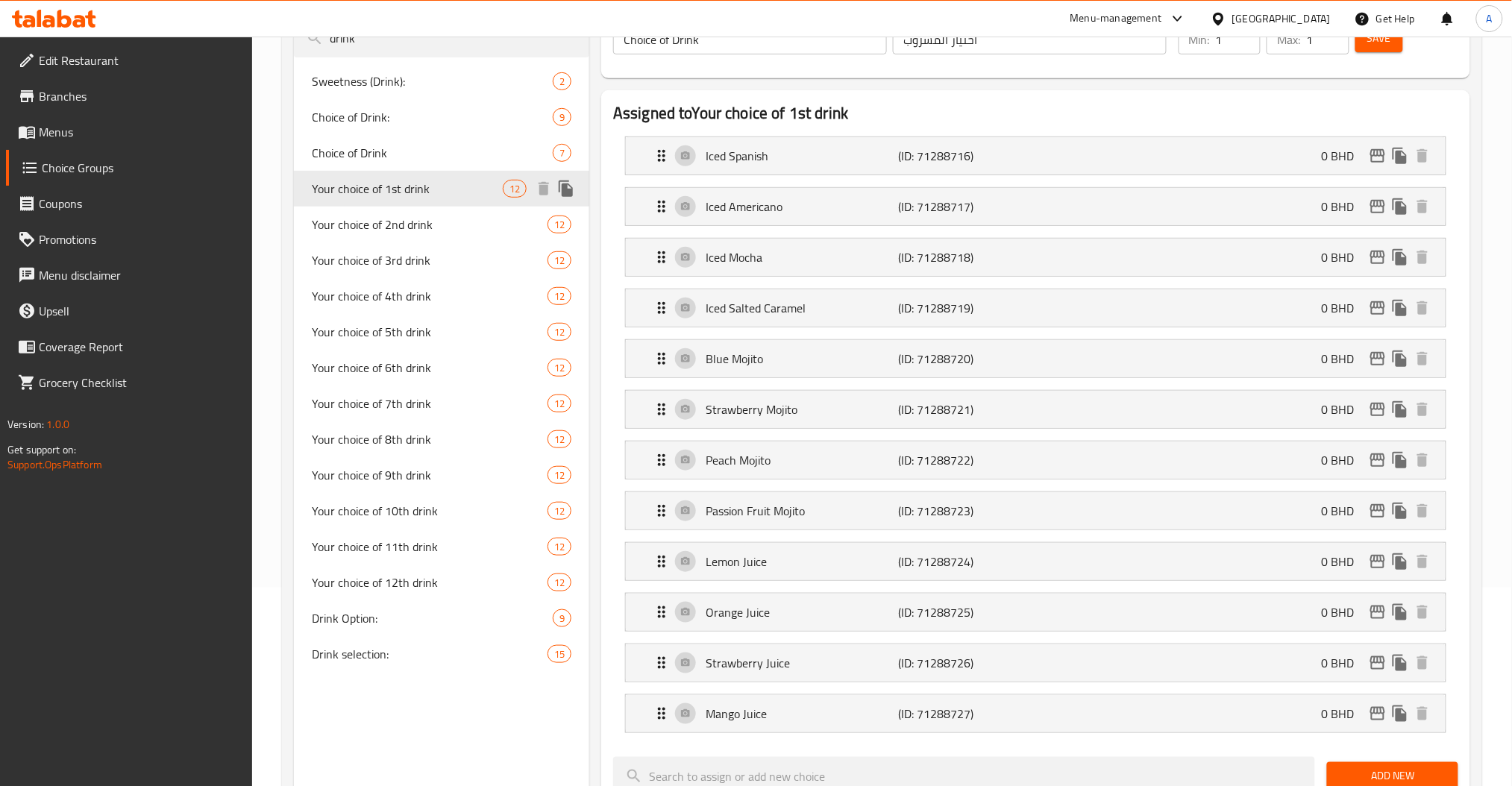
type input "Your choice of 1st drink"
type input "اختيارك من المشروب الأول"
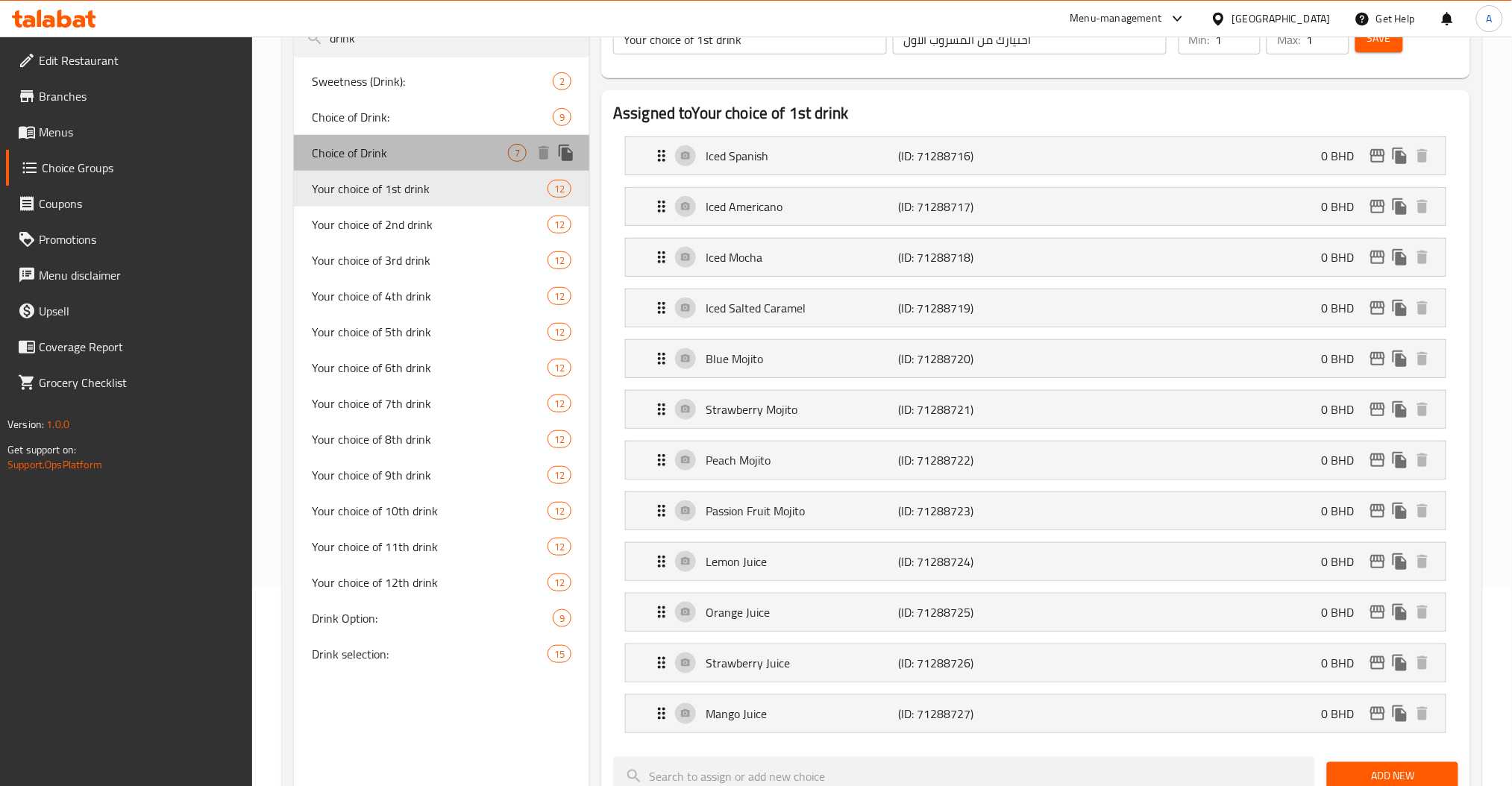
click at [439, 156] on span "Choice of Drink" at bounding box center [410, 152] width 196 height 18
type input "Choice of Drink"
type input "اختيار المشروب"
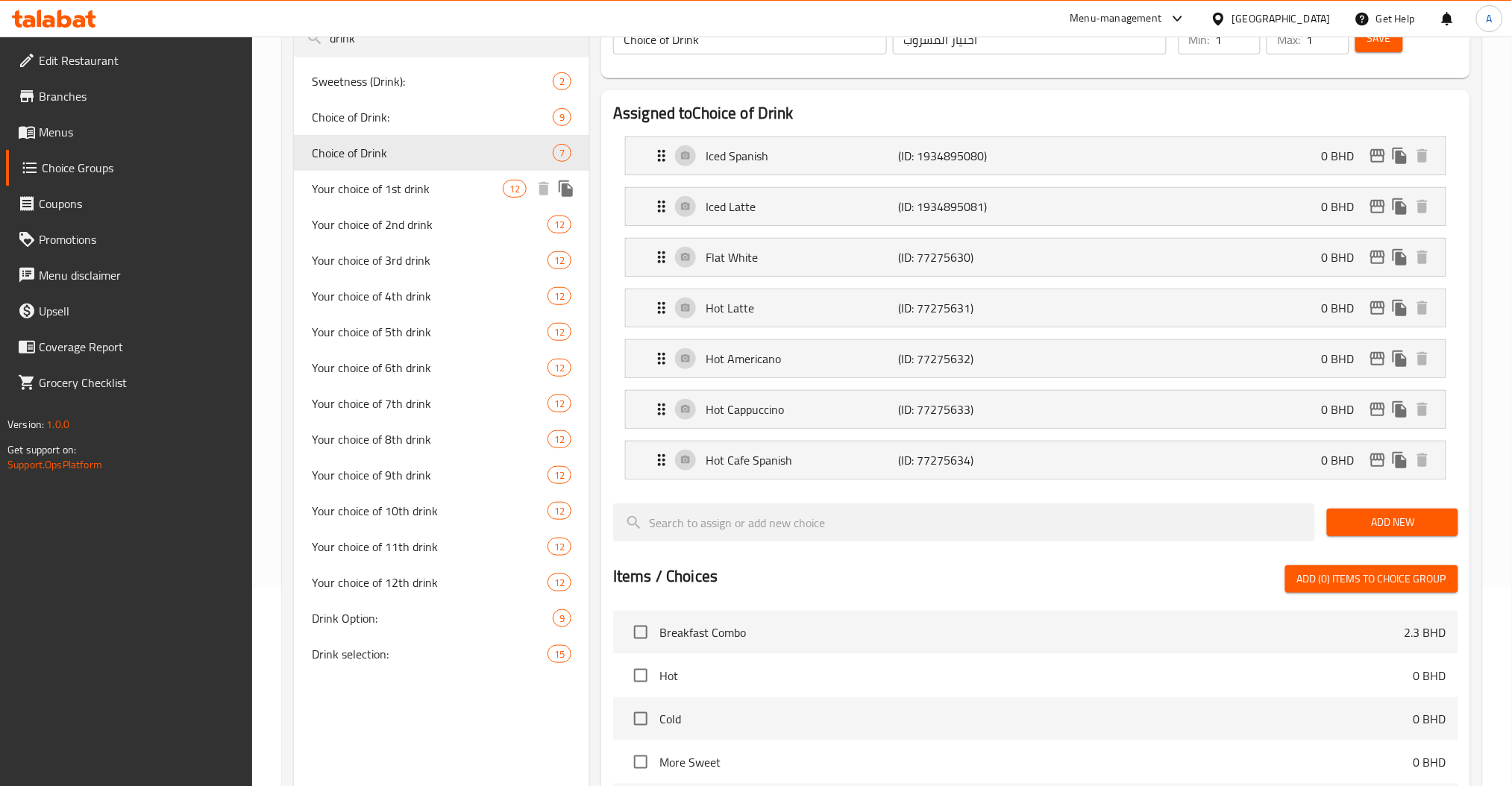
click at [396, 195] on span "Your choice of 1st drink" at bounding box center [407, 188] width 191 height 18
type input "Your choice of 1st drink"
type input "اختيارك من المشروب الأول"
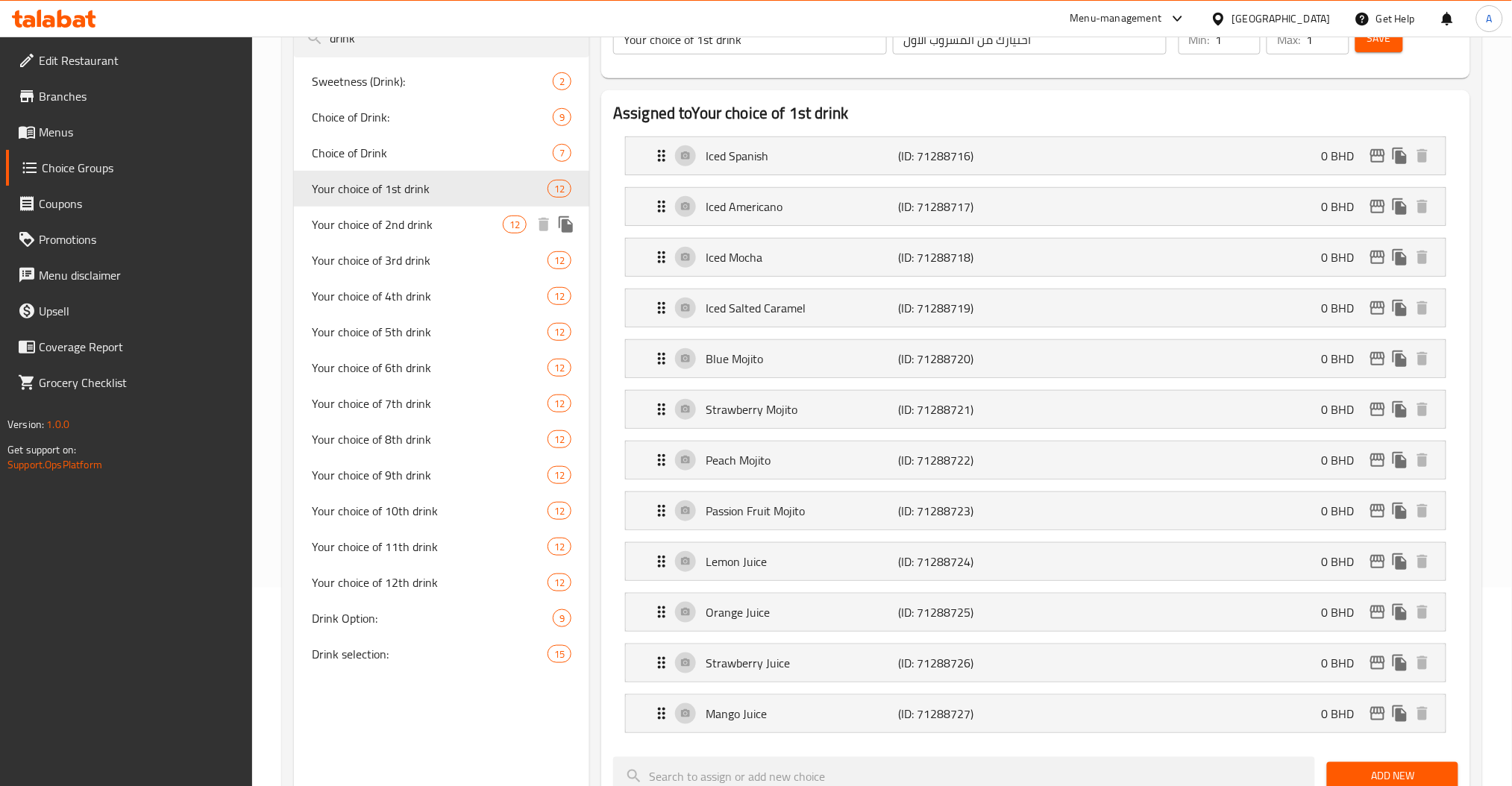
click at [416, 238] on div "Your choice of 2nd drink 12" at bounding box center [442, 224] width 296 height 35
type input "Your choice of 2nd drink"
type input "اختيارك من المشروب الثاني"
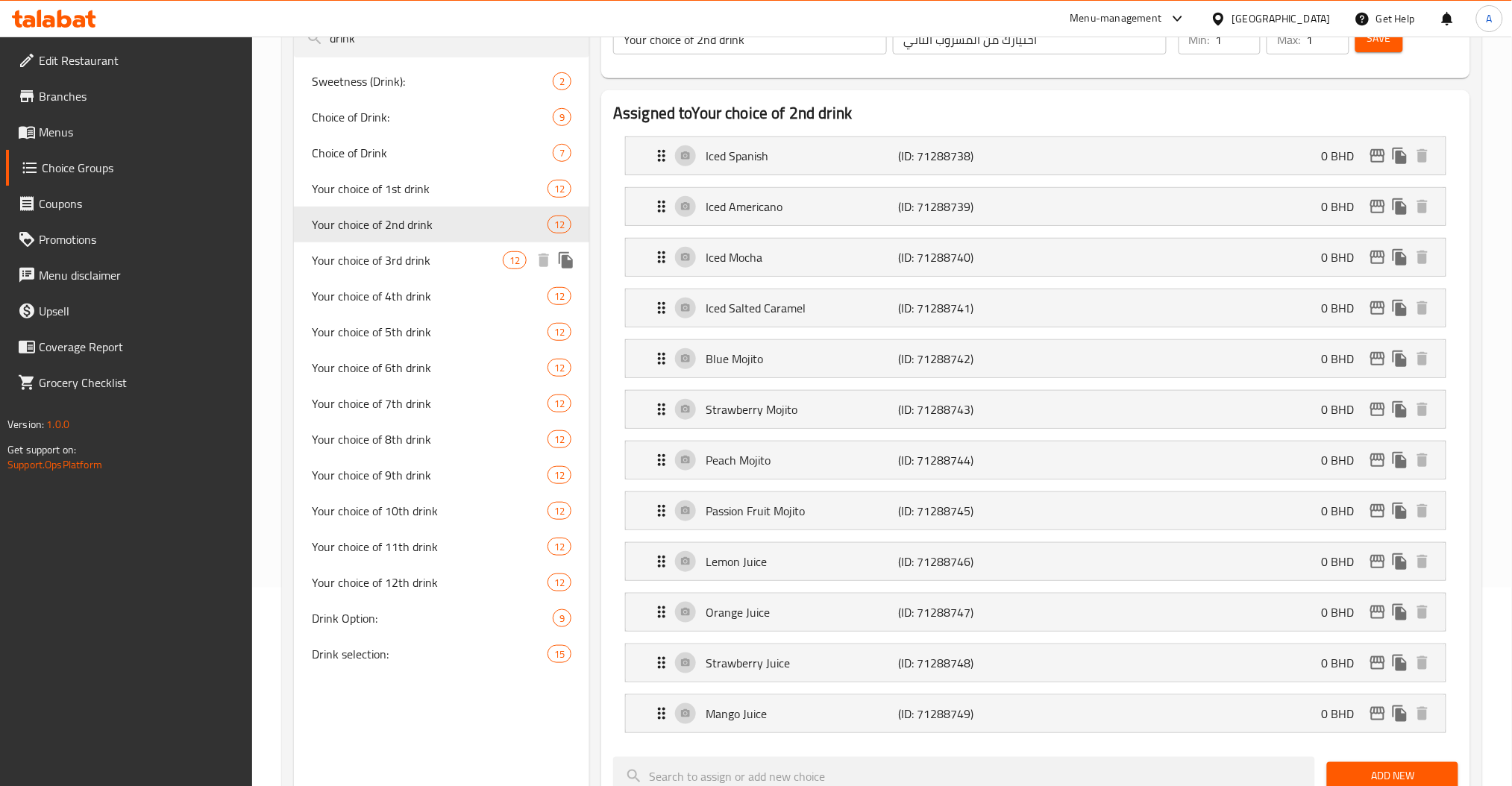
click at [421, 266] on span "Your choice of 3rd drink" at bounding box center [407, 259] width 191 height 18
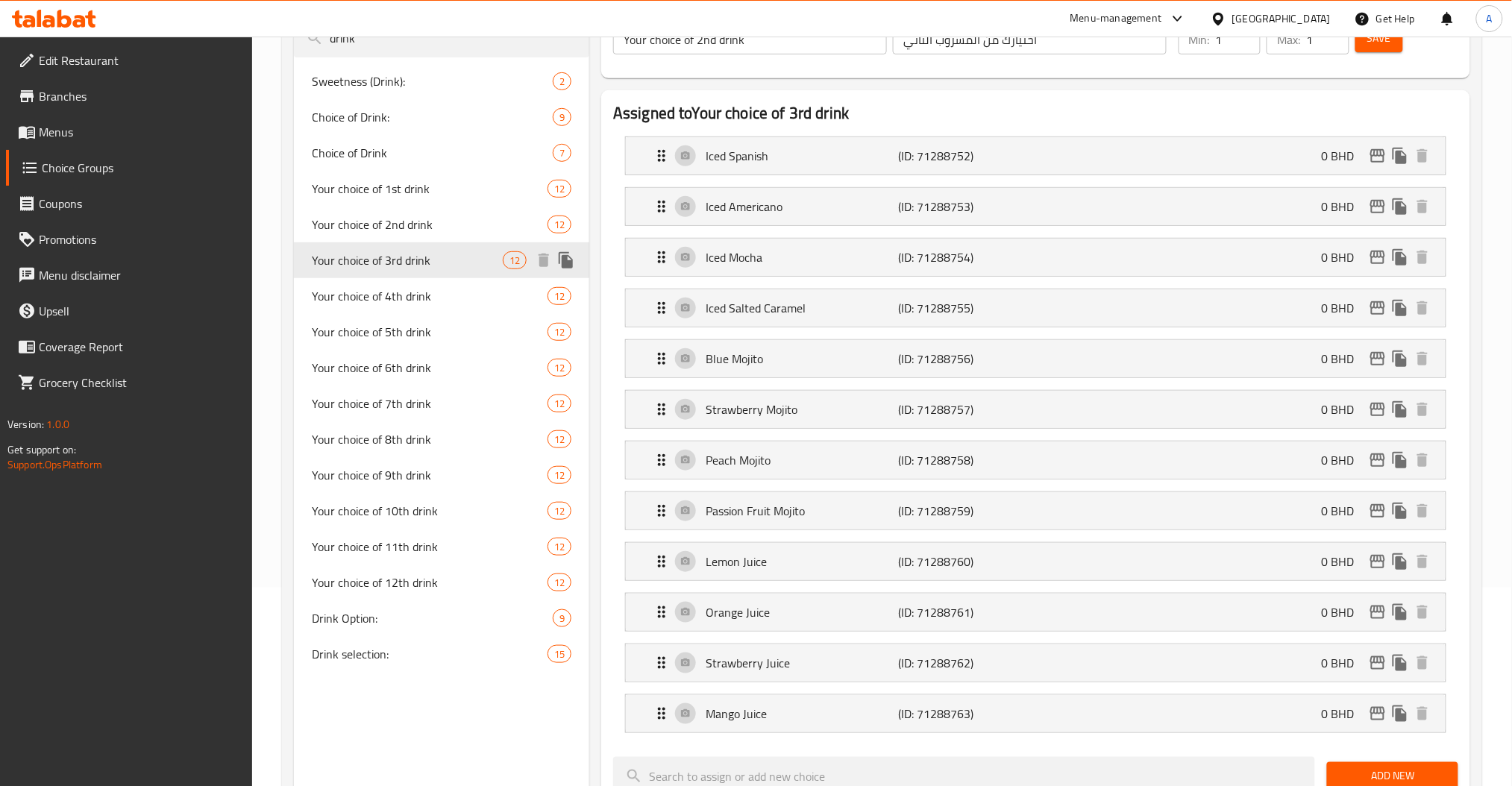
type input "Your choice of 3rd drink"
type input "اختيارك من المشروب الثالث"
click at [413, 287] on span "Your choice of 4th drink" at bounding box center [407, 296] width 191 height 18
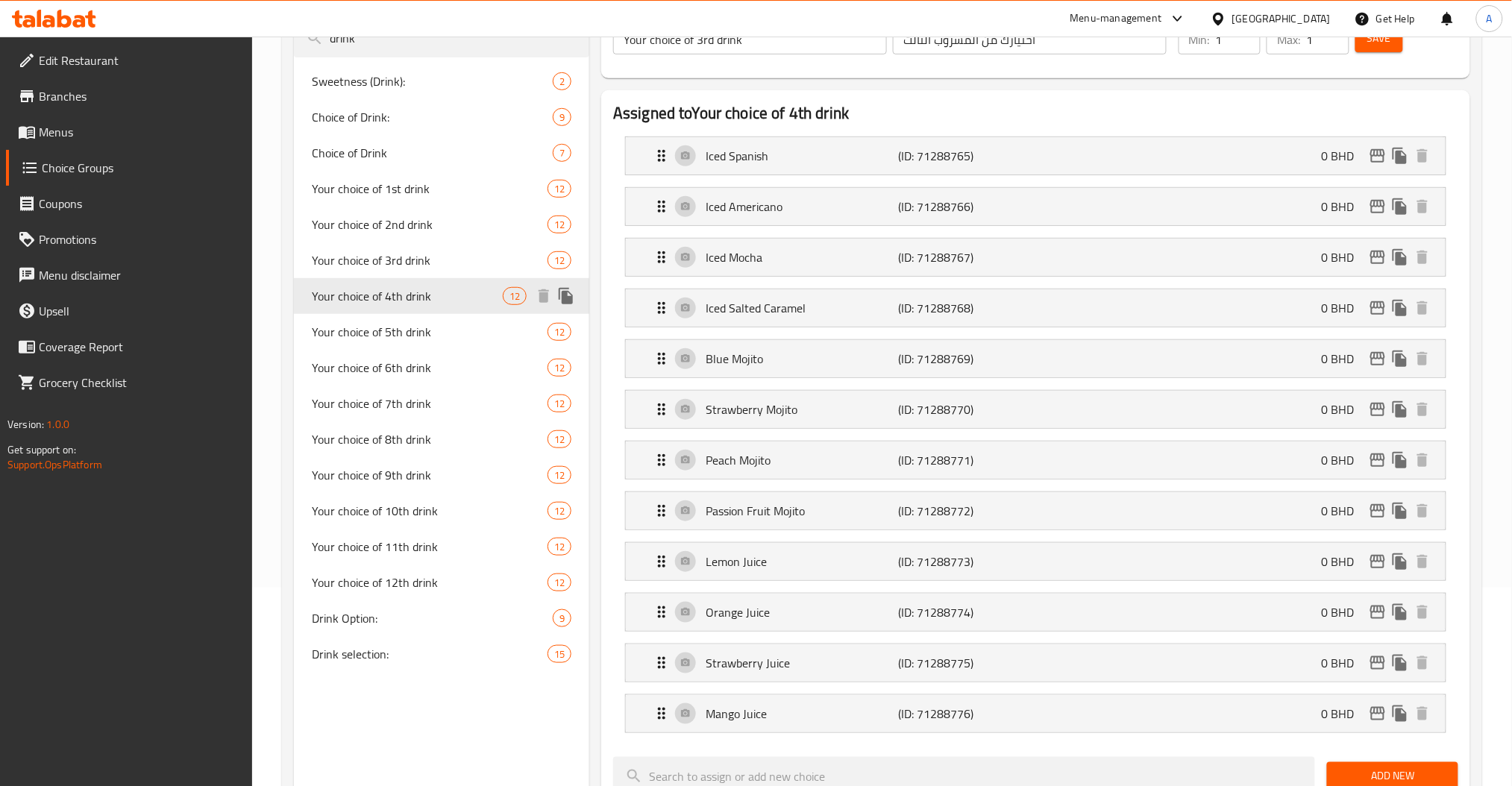
type input "Your choice of 4th drink"
type input "اختيارك من المشروب الرابع"
click at [403, 609] on span "Drink Option:" at bounding box center [410, 618] width 196 height 18
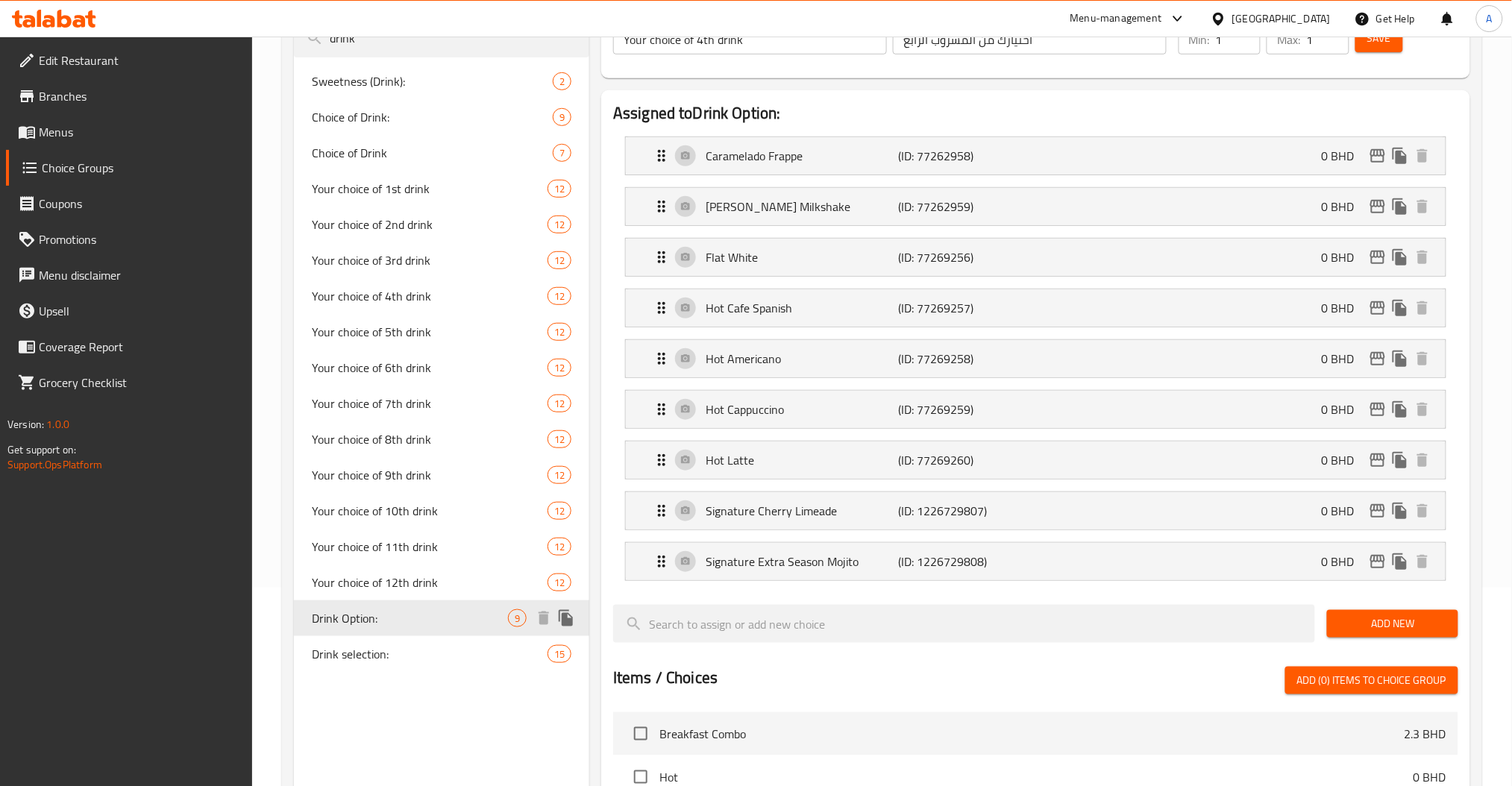
type input "Drink Option:"
type input "خيار الشراب:"
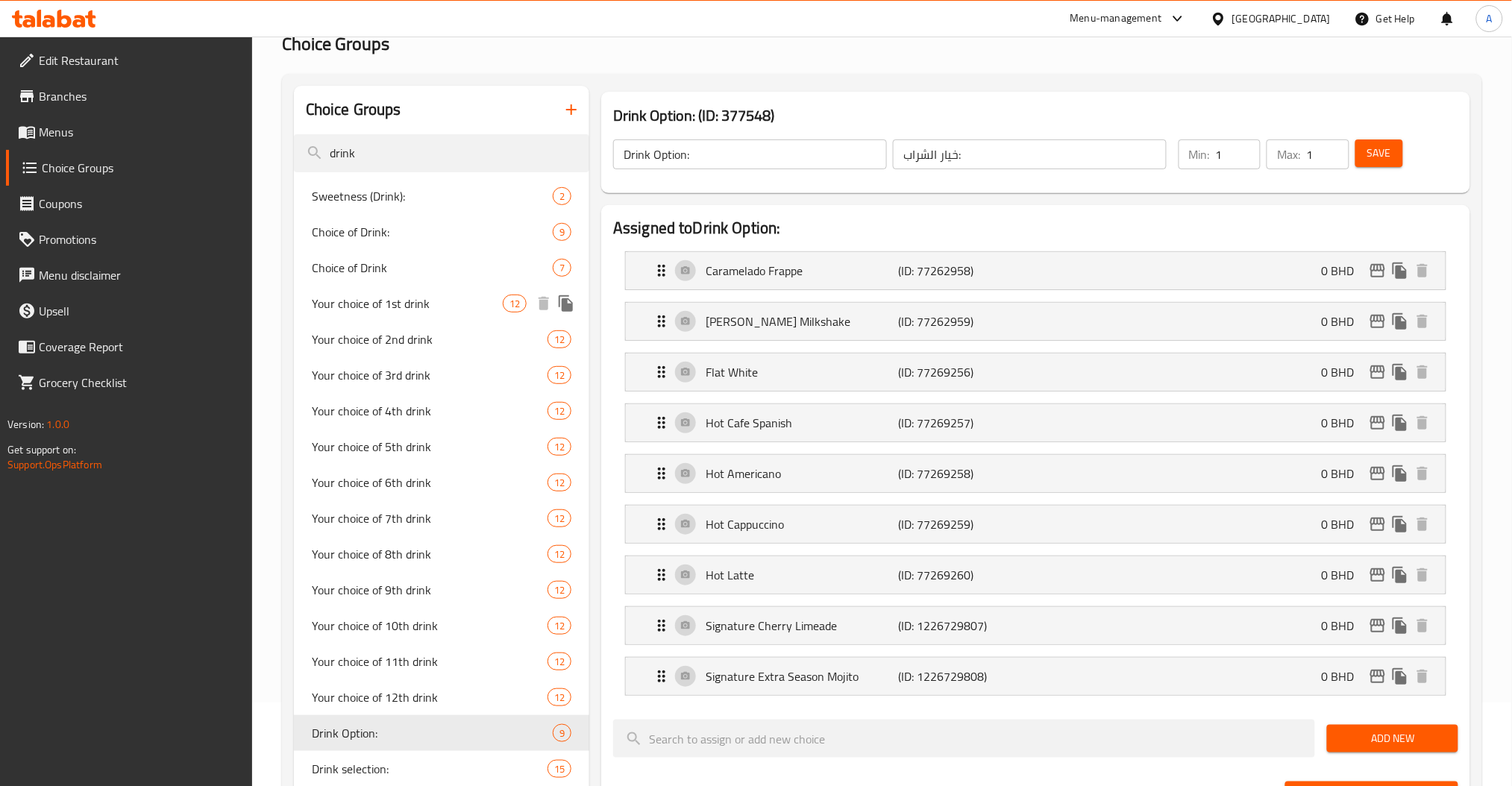
scroll to position [0, 0]
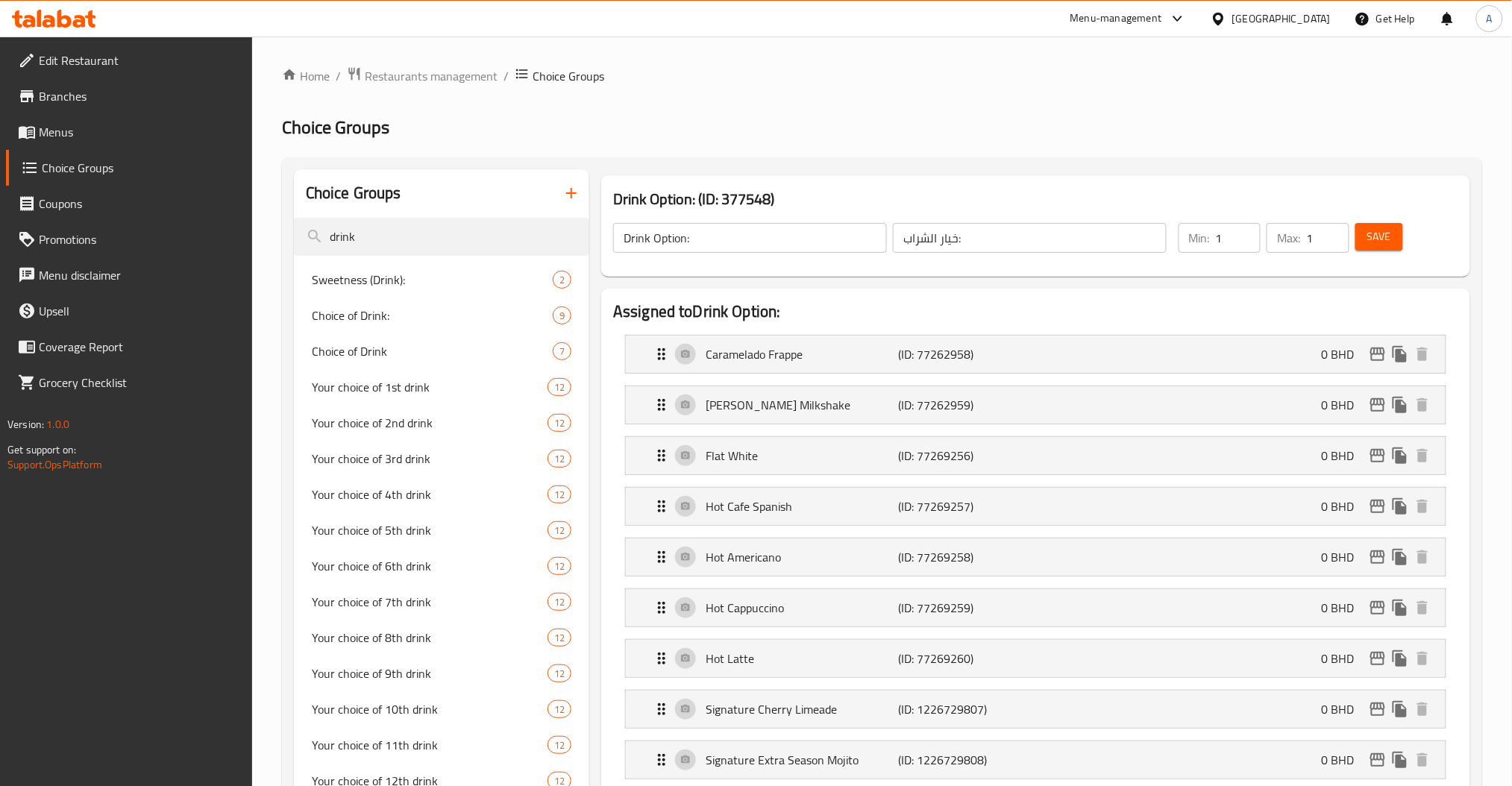
click at [108, 134] on span "Menus" at bounding box center [140, 131] width 202 height 18
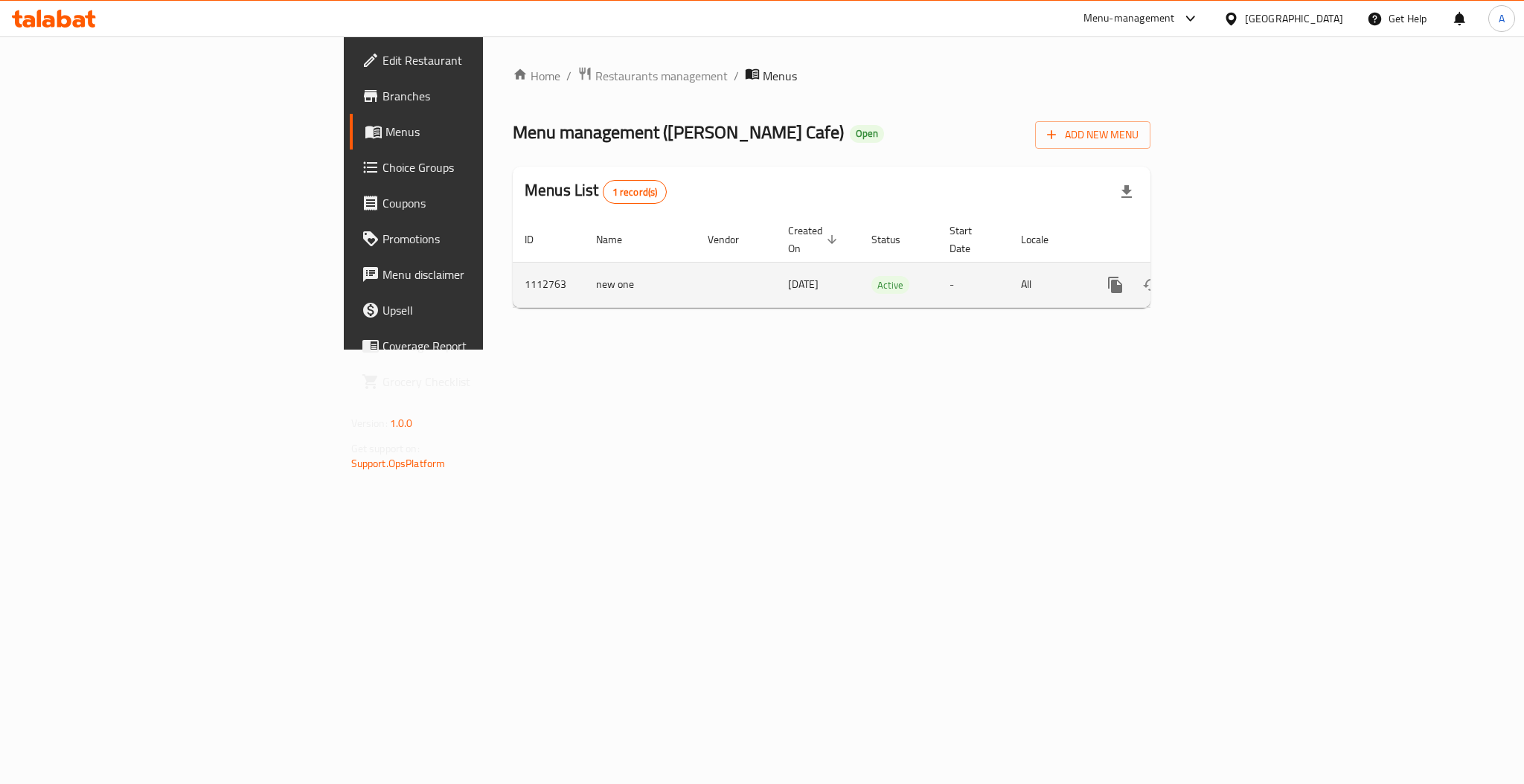
click at [1229, 278] on icon "enhanced table" at bounding box center [1222, 285] width 13 height 13
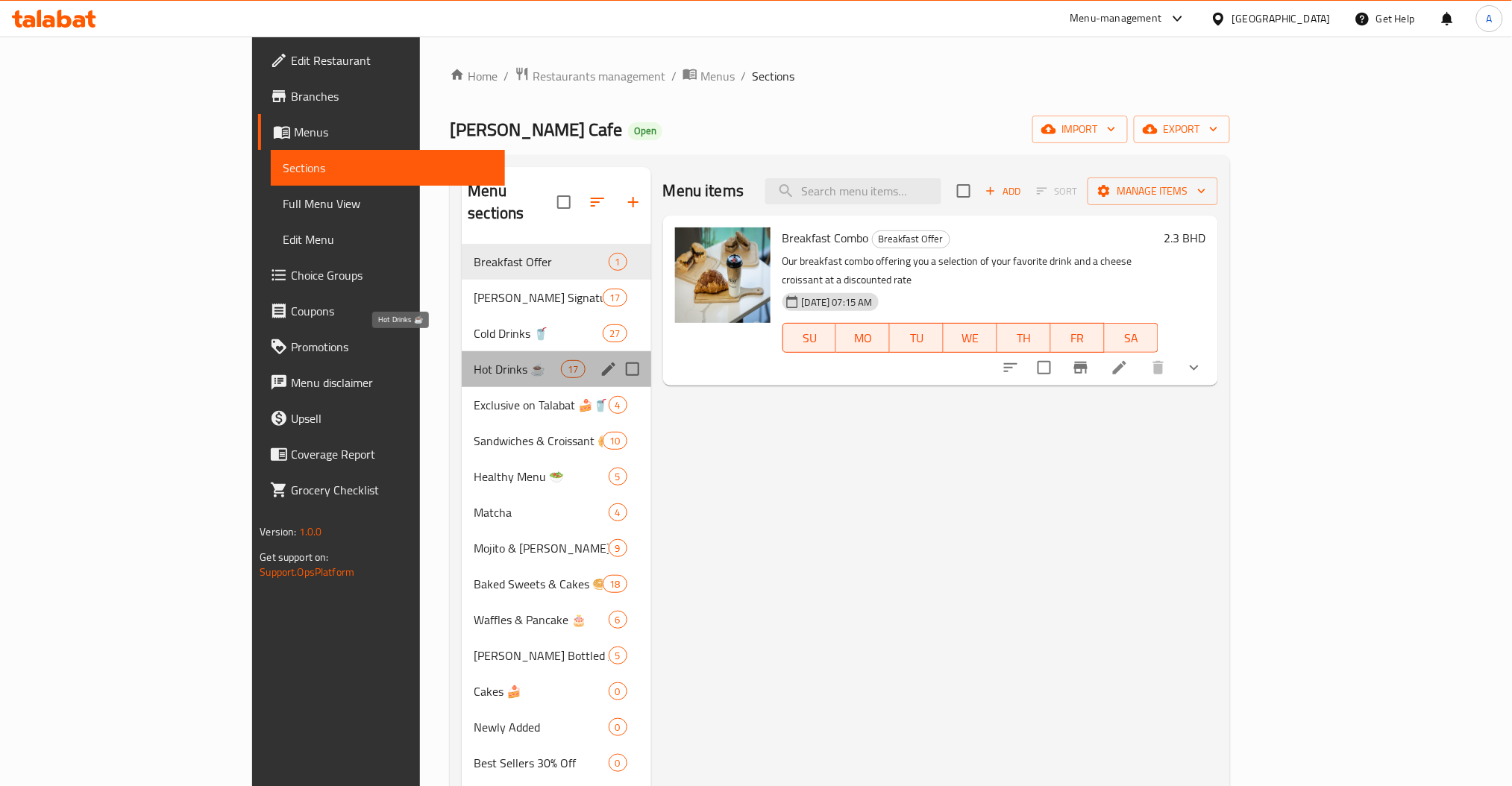
click at [474, 361] on span "Hot Drinks ☕" at bounding box center [517, 369] width 88 height 18
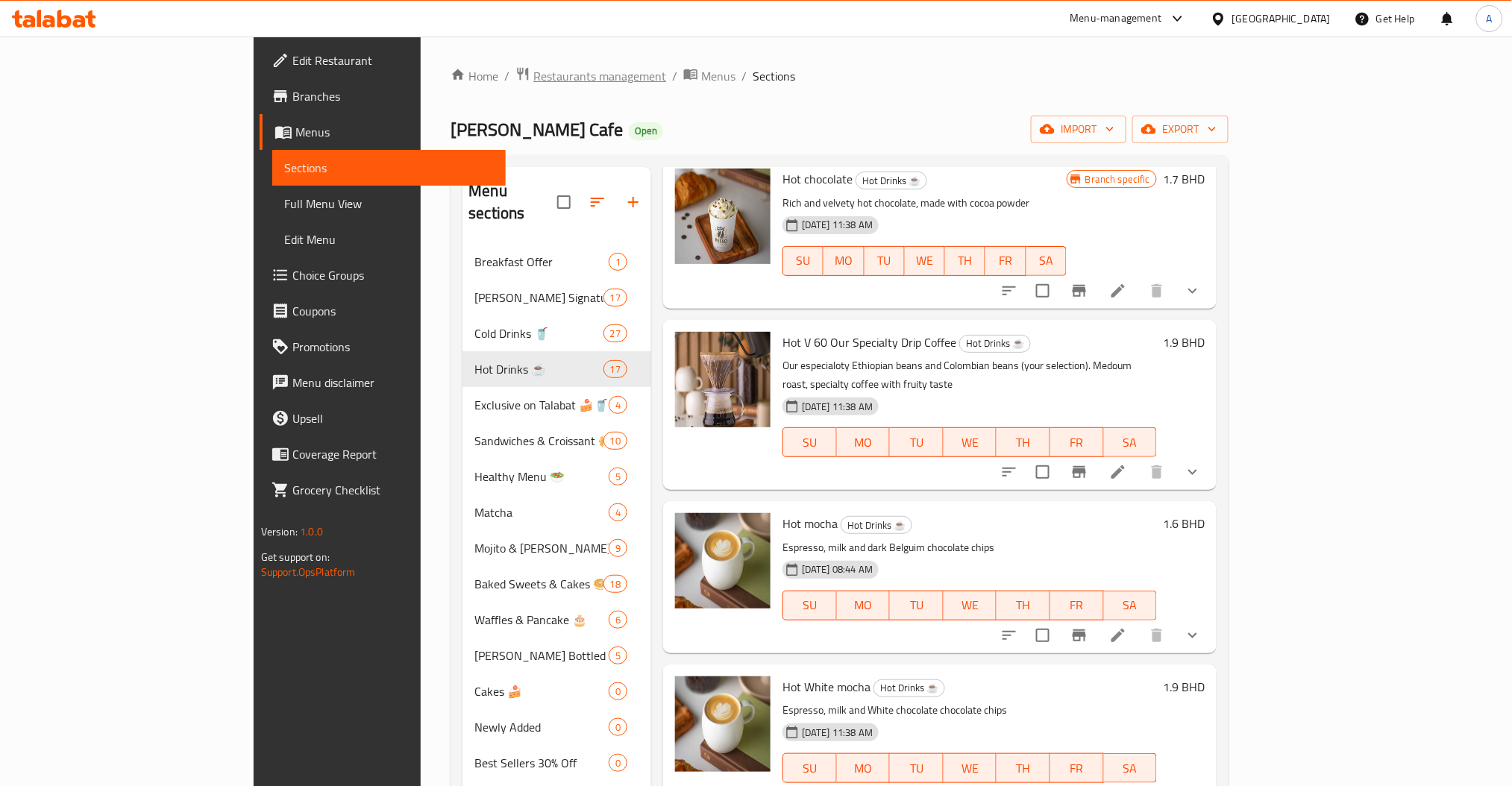
click at [533, 78] on span "Restaurants management" at bounding box center [600, 76] width 133 height 18
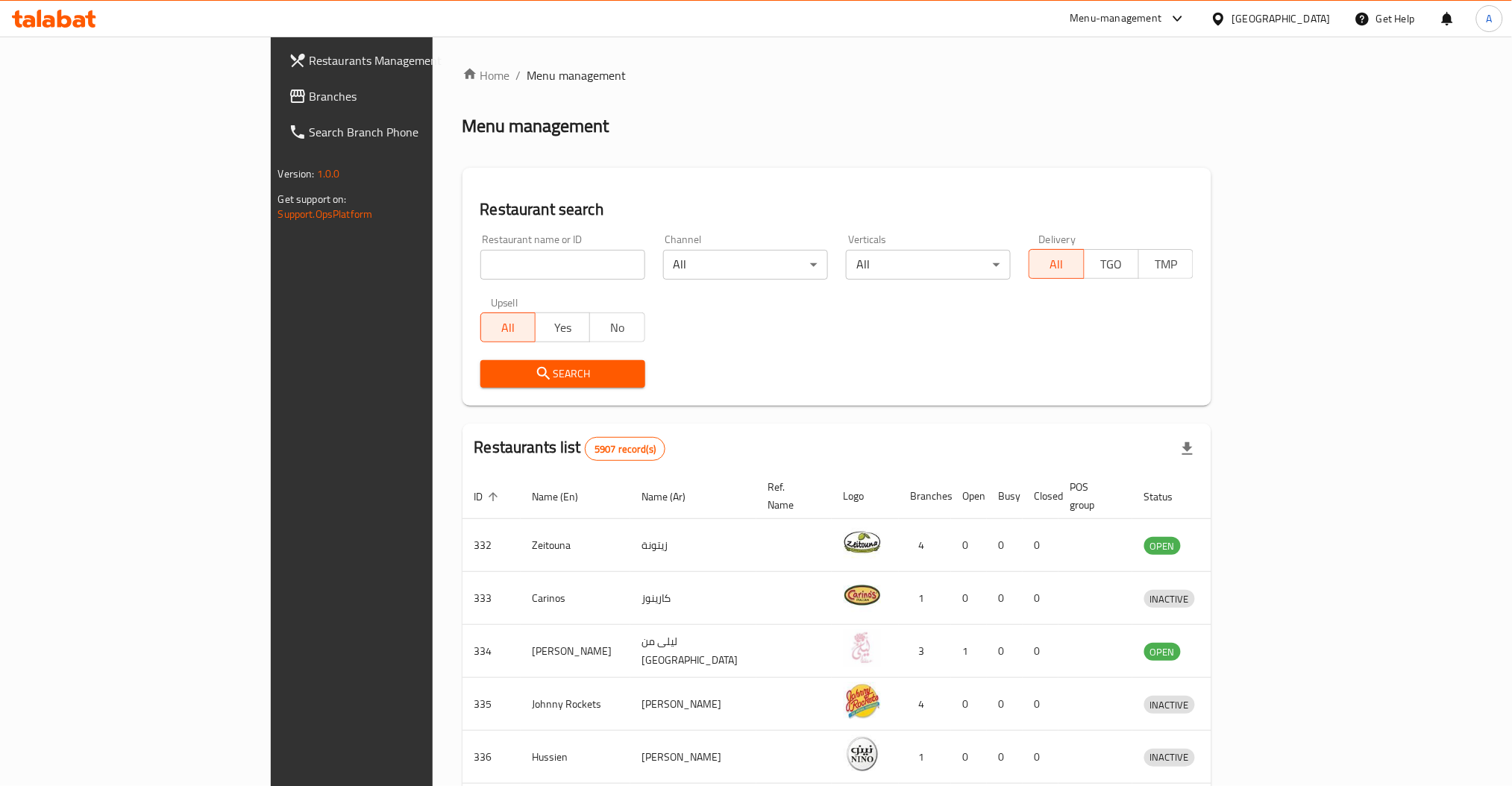
click at [480, 264] on input "search" at bounding box center [563, 265] width 165 height 29
type input "just baked"
click button "Search" at bounding box center [563, 374] width 165 height 28
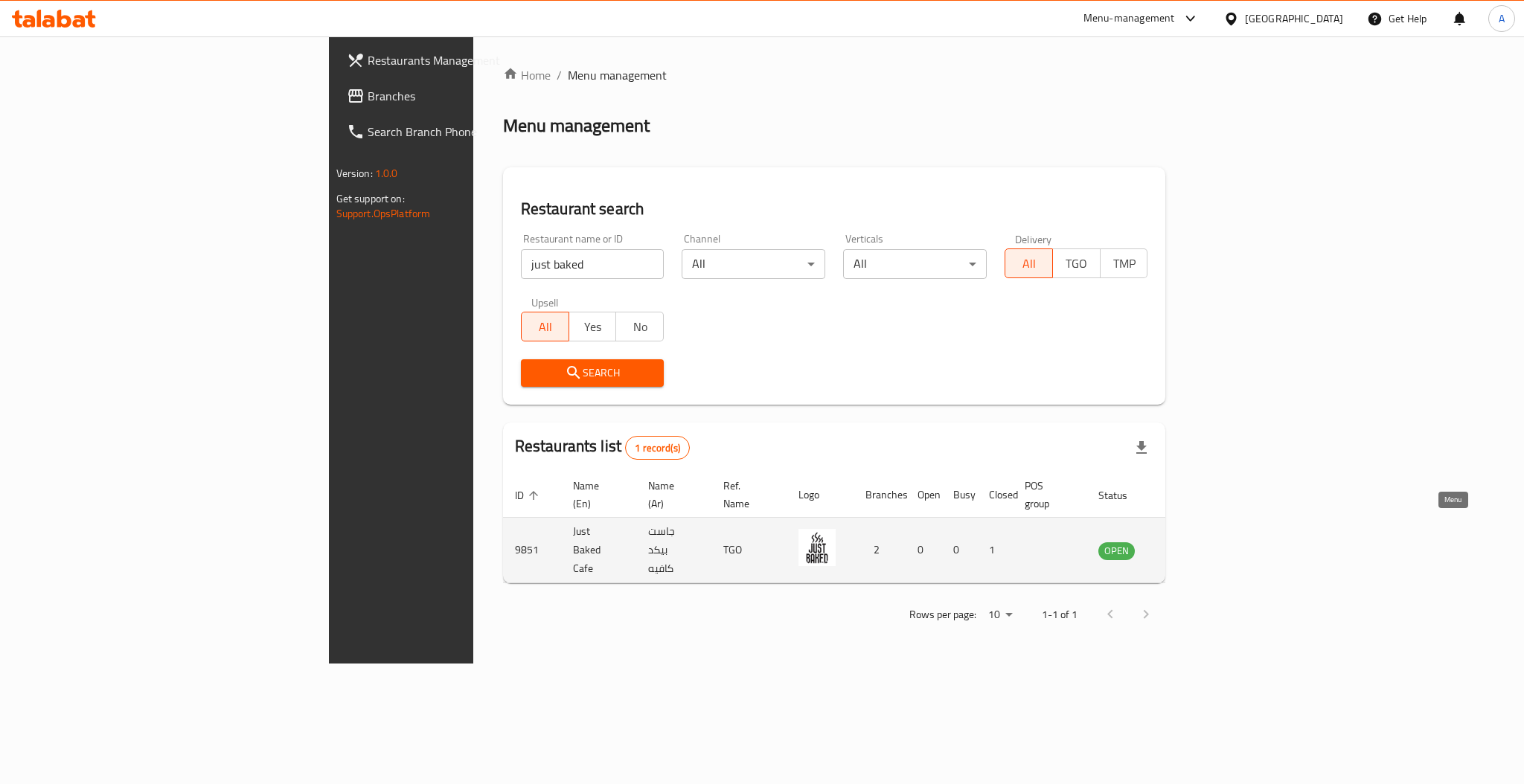
click at [1204, 541] on link "enhanced table" at bounding box center [1190, 550] width 28 height 18
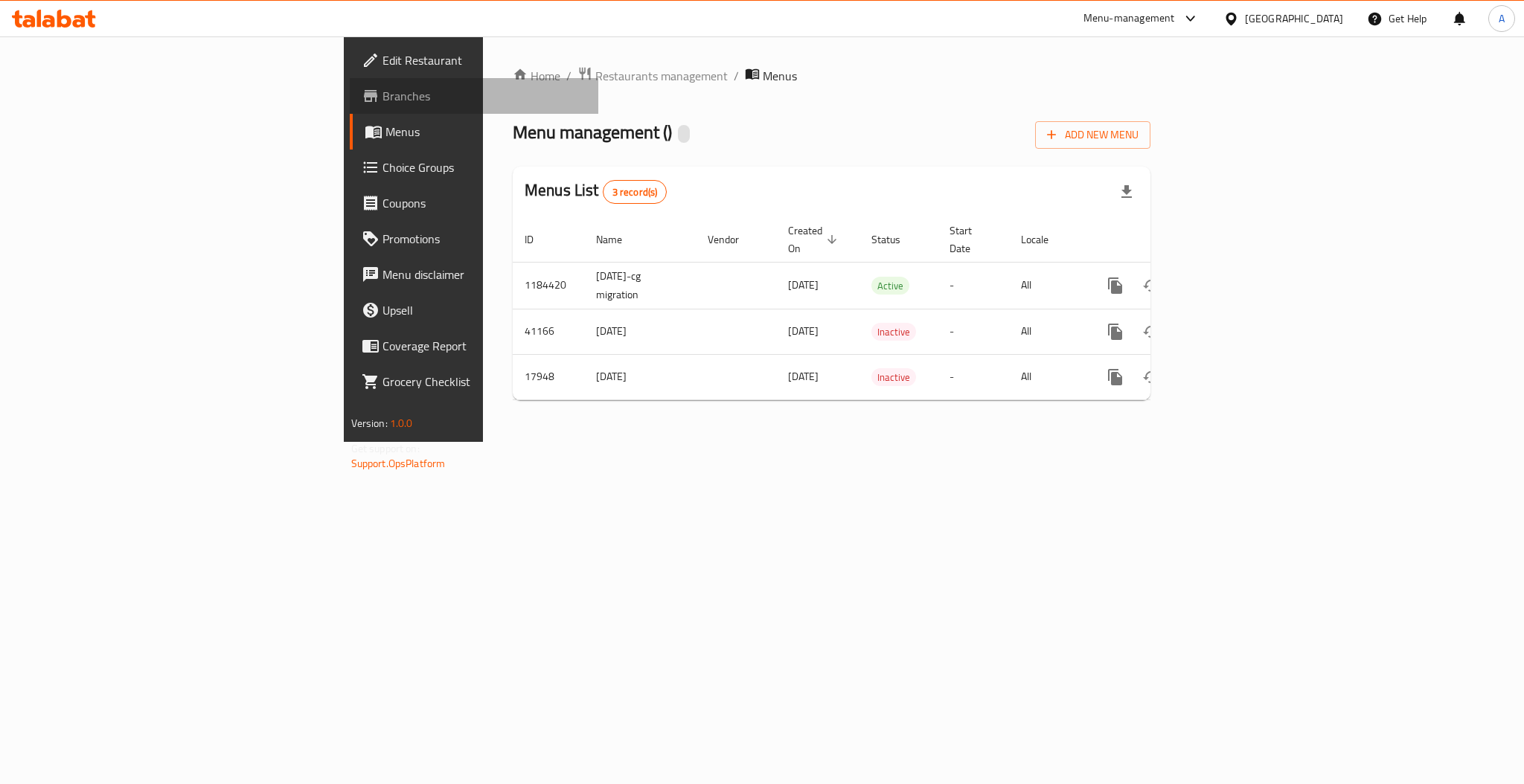
click at [382, 89] on span "Branches" at bounding box center [484, 96] width 204 height 18
